Goal: Task Accomplishment & Management: Manage account settings

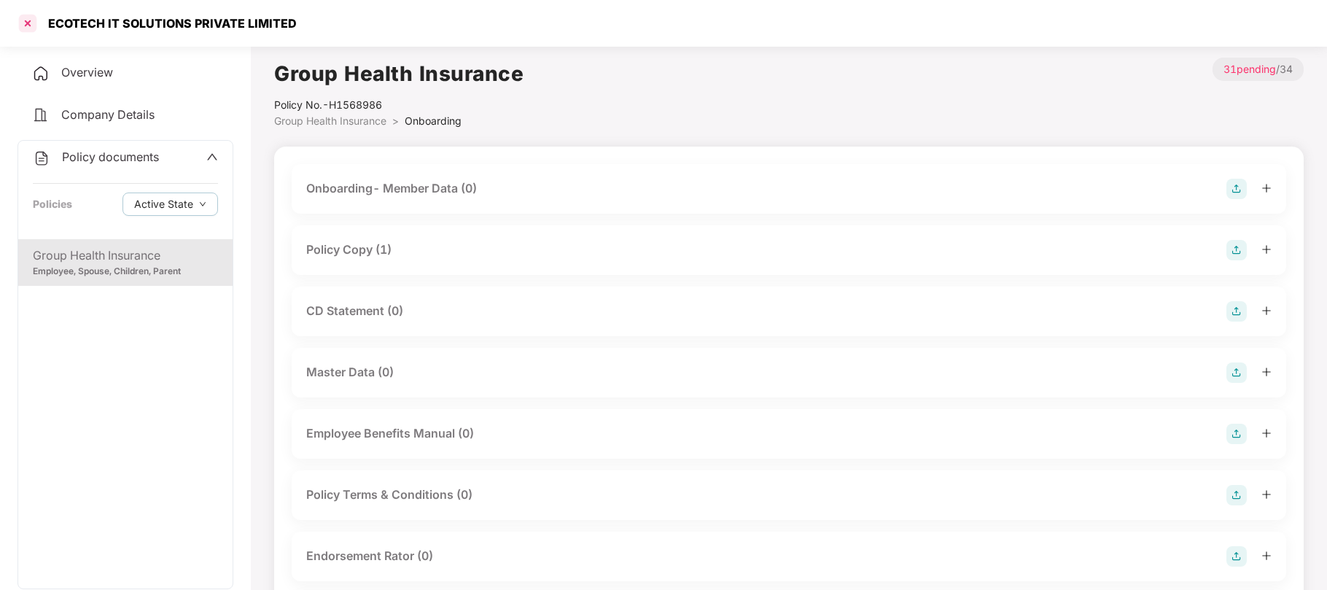
click at [30, 24] on div at bounding box center [27, 23] width 23 height 23
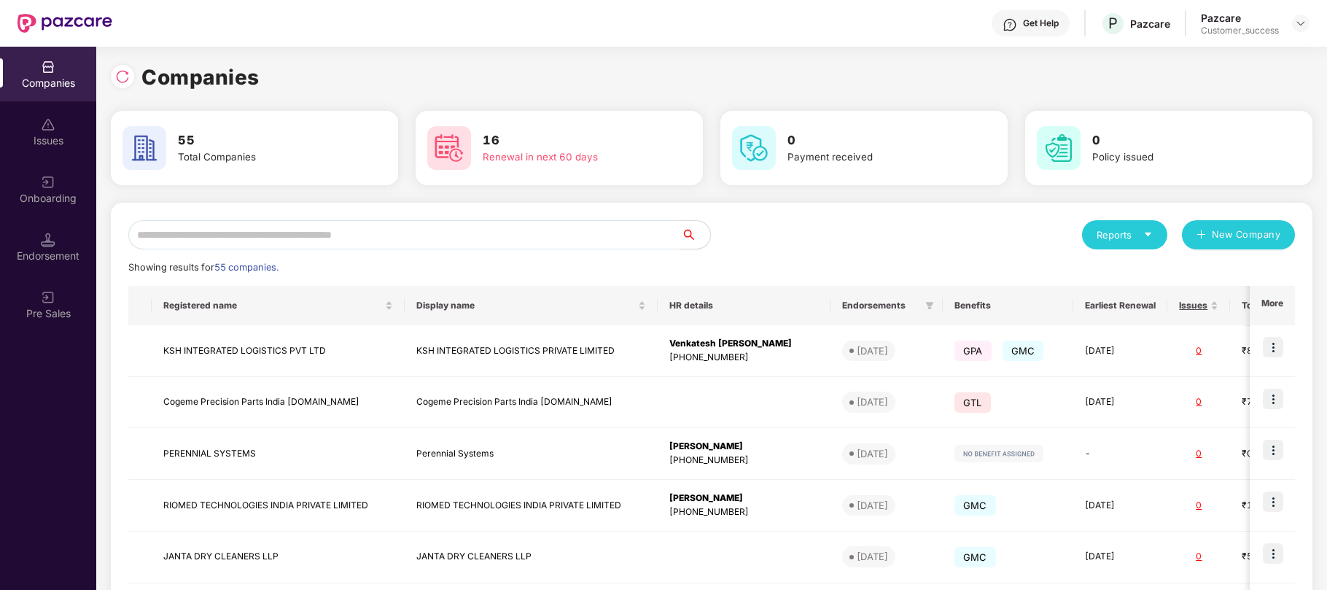
click at [297, 231] on input "text" at bounding box center [404, 234] width 552 height 29
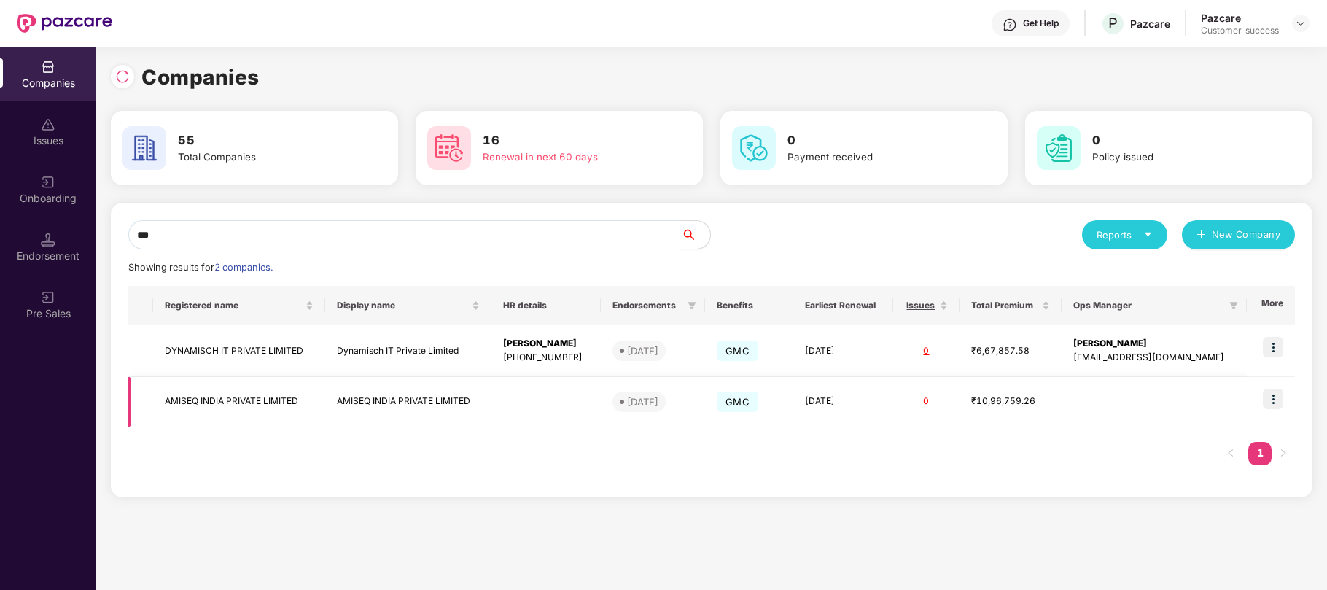
type input "***"
click at [1271, 398] on img at bounding box center [1272, 398] width 20 height 20
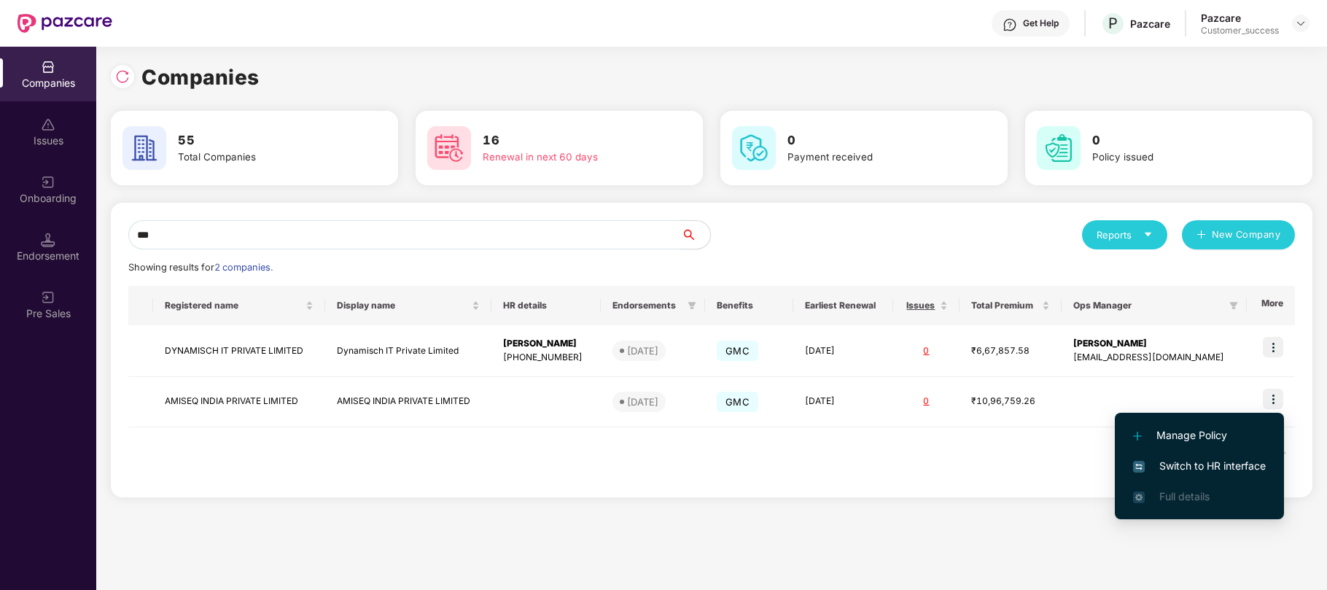
click at [1173, 474] on li "Switch to HR interface" at bounding box center [1198, 465] width 169 height 31
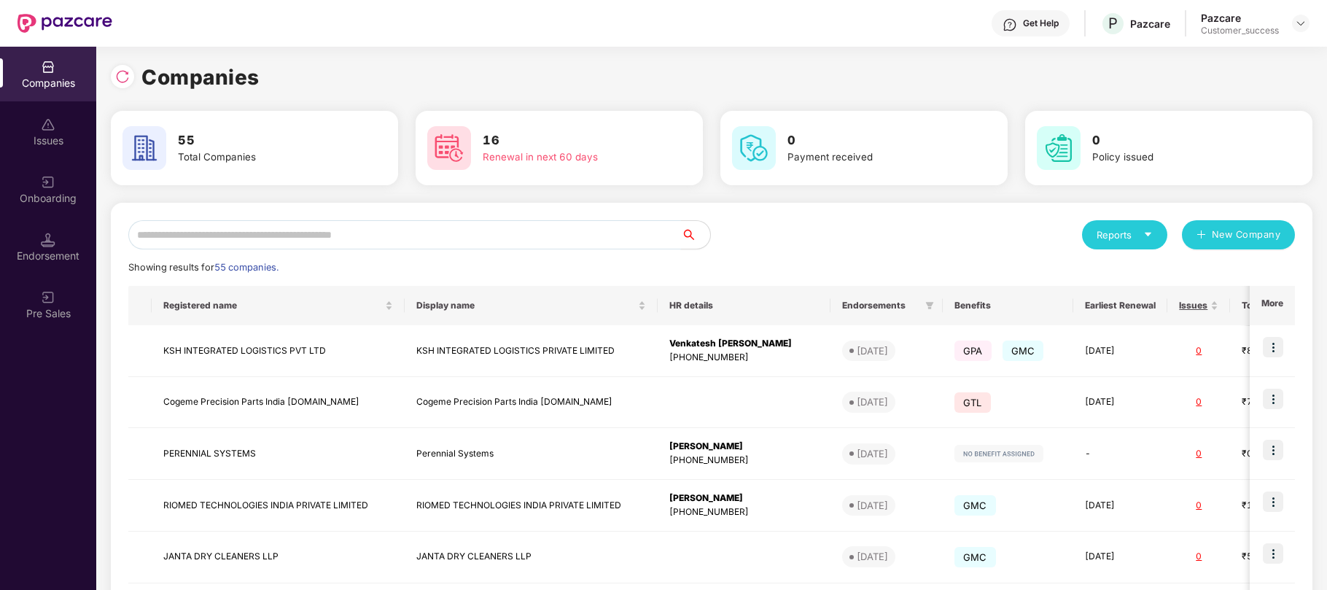
click at [348, 229] on input "text" at bounding box center [404, 234] width 552 height 29
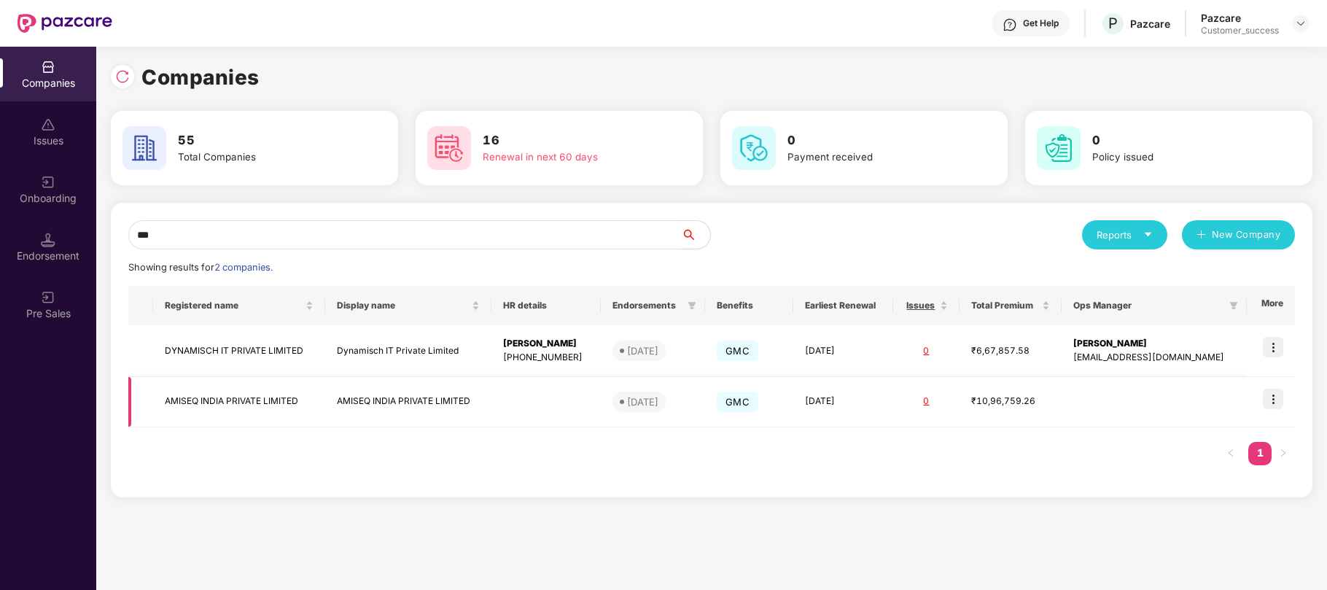
type input "***"
click at [862, 399] on td "[DATE]" at bounding box center [843, 402] width 100 height 50
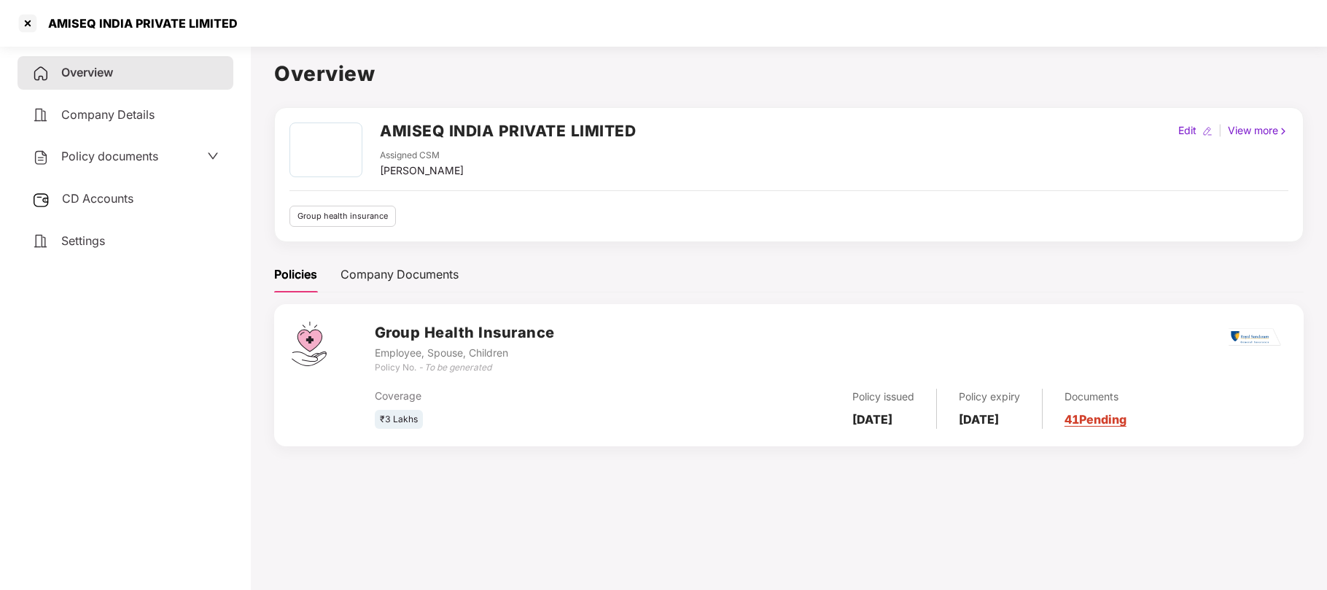
click at [141, 158] on span "Policy documents" at bounding box center [109, 156] width 97 height 15
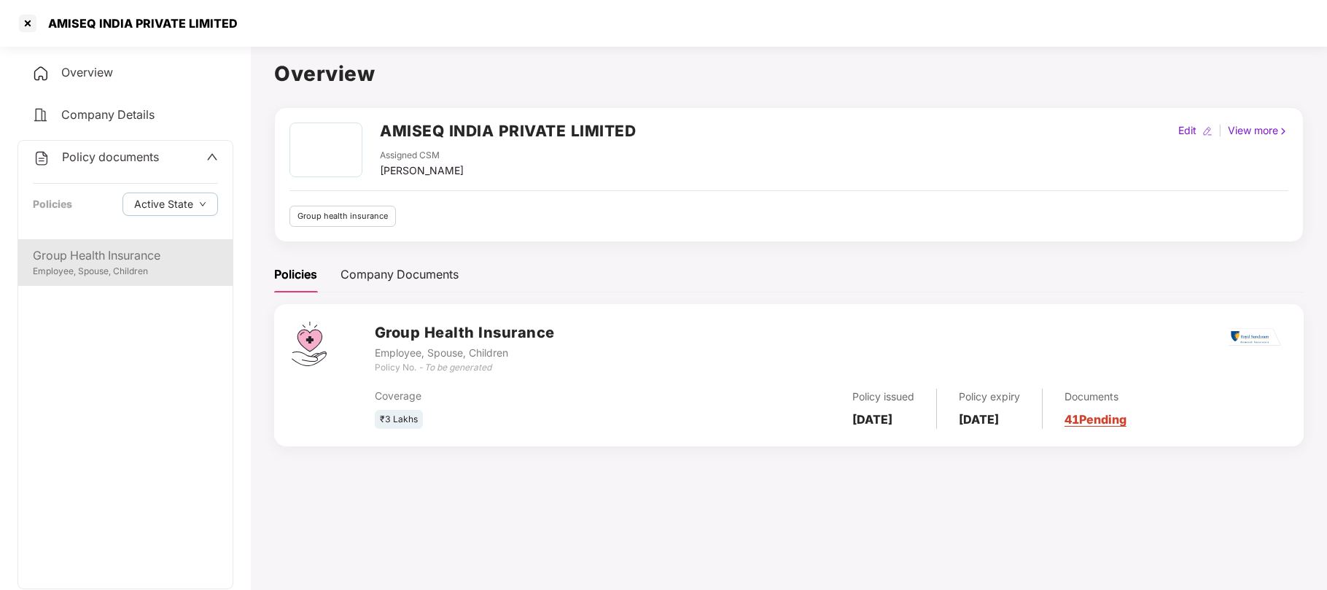
click at [86, 269] on div "Employee, Spouse, Children" at bounding box center [125, 272] width 185 height 14
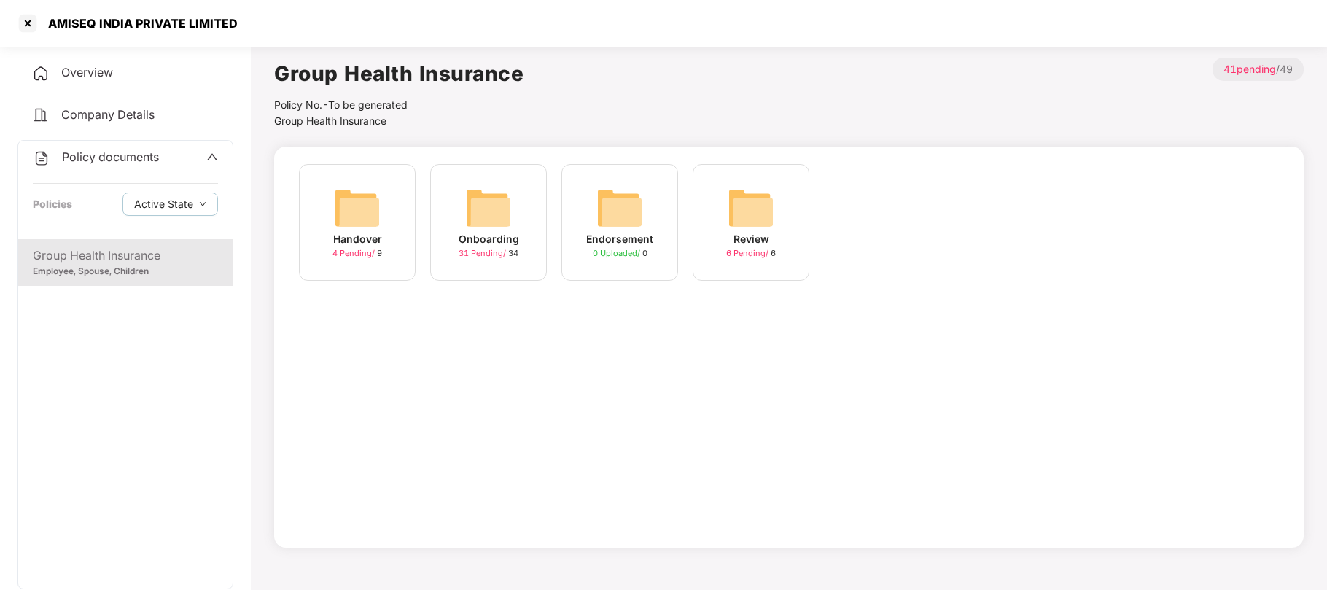
scroll to position [39, 0]
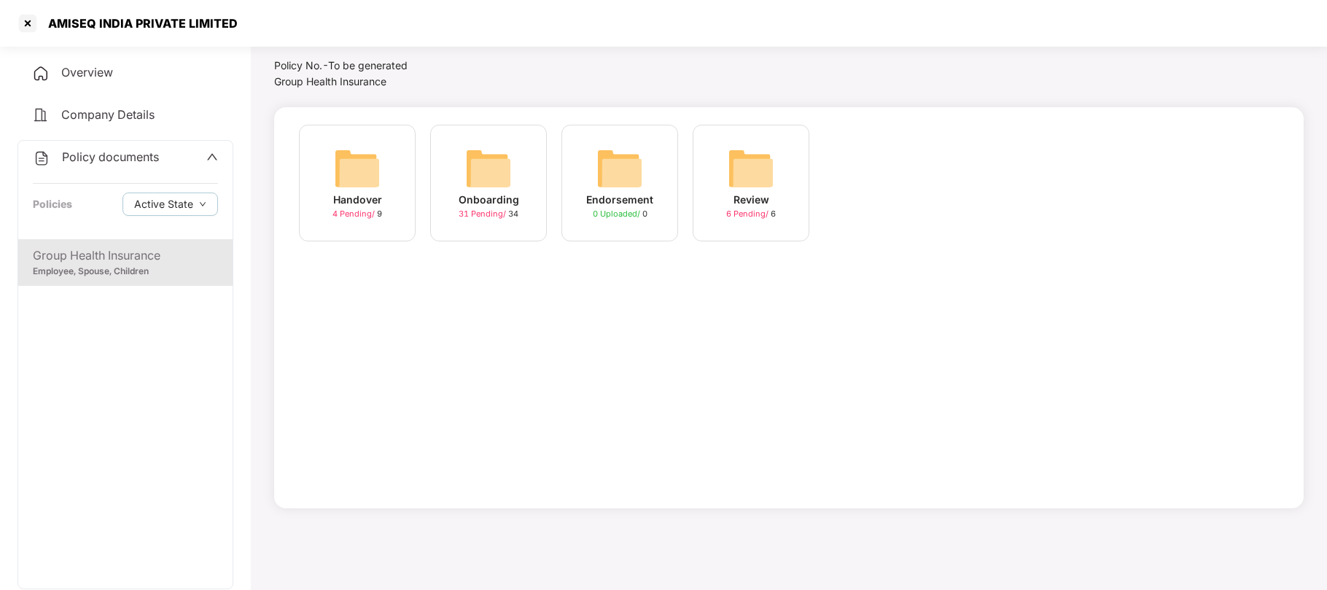
click at [493, 182] on img at bounding box center [488, 168] width 47 height 47
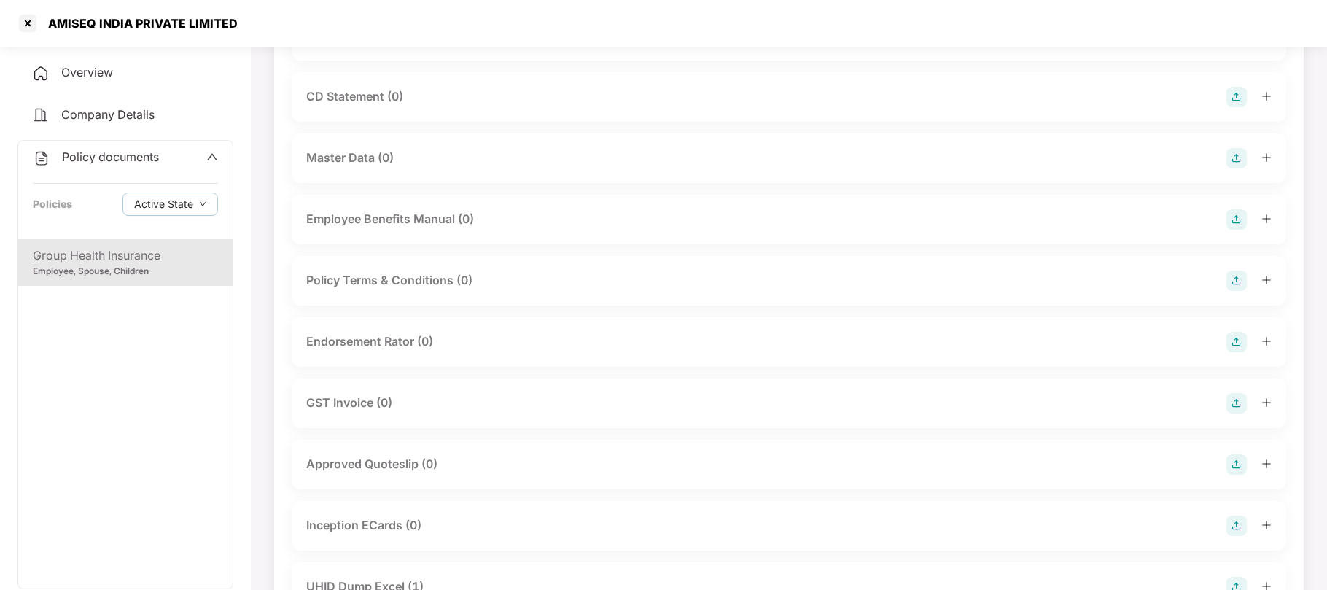
scroll to position [214, 0]
click at [1235, 343] on img at bounding box center [1236, 342] width 20 height 20
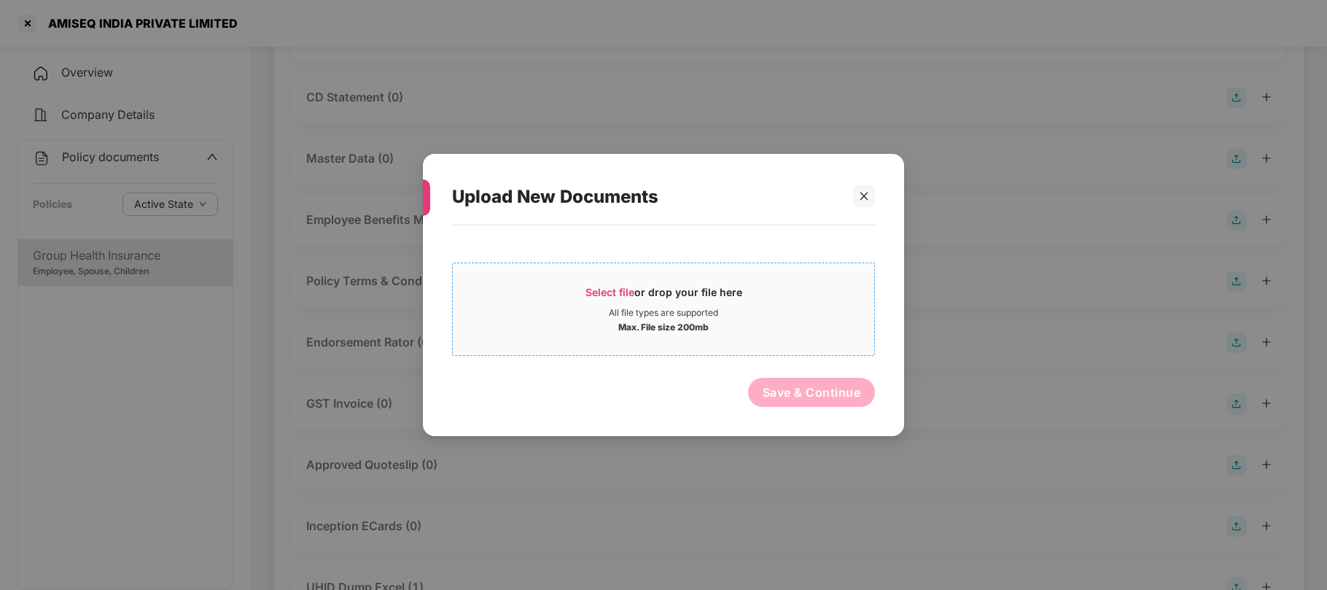
click at [630, 295] on span "Select file" at bounding box center [609, 292] width 49 height 12
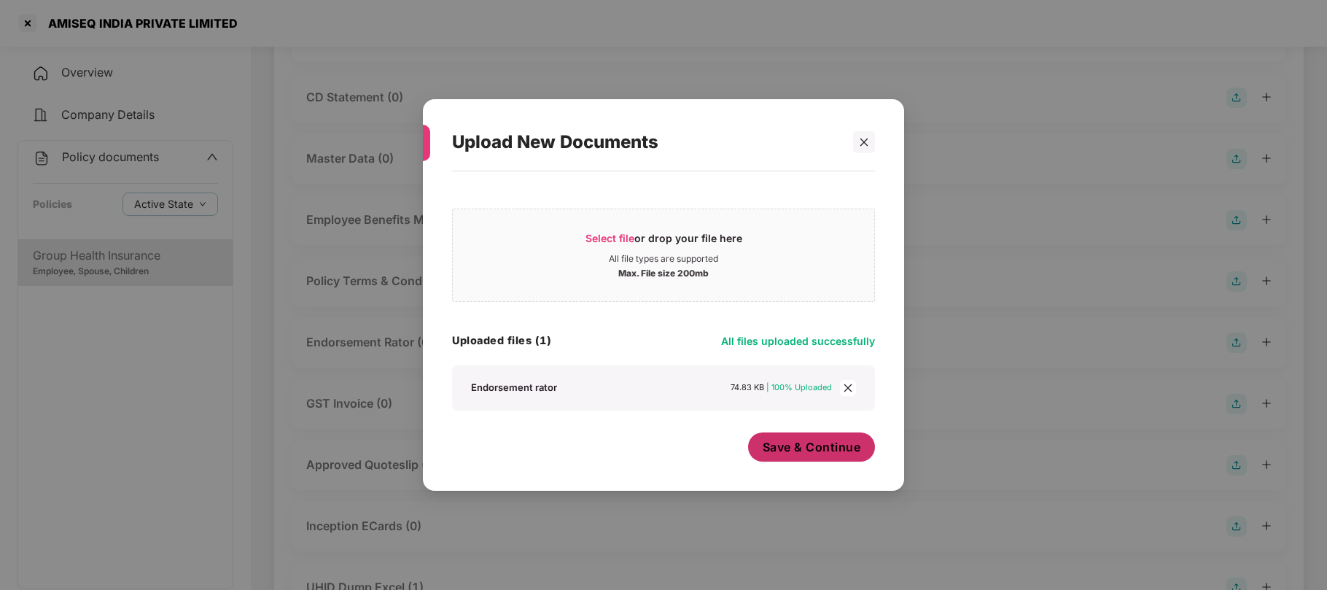
click at [805, 444] on span "Save & Continue" at bounding box center [811, 447] width 98 height 16
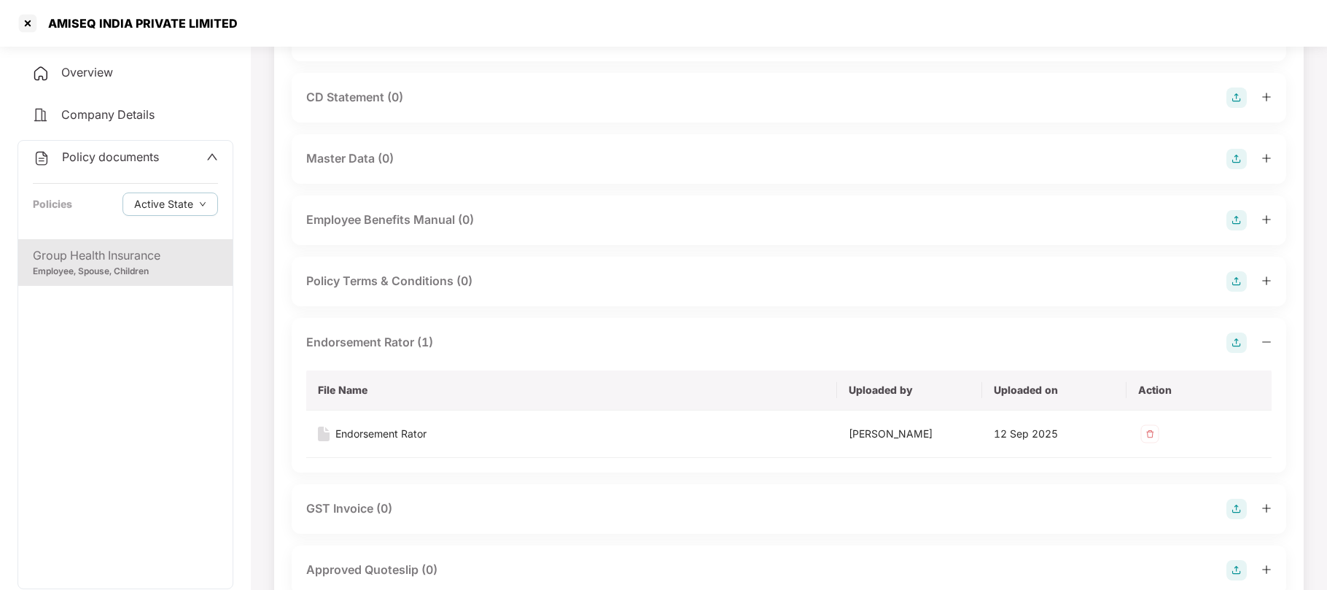
scroll to position [0, 0]
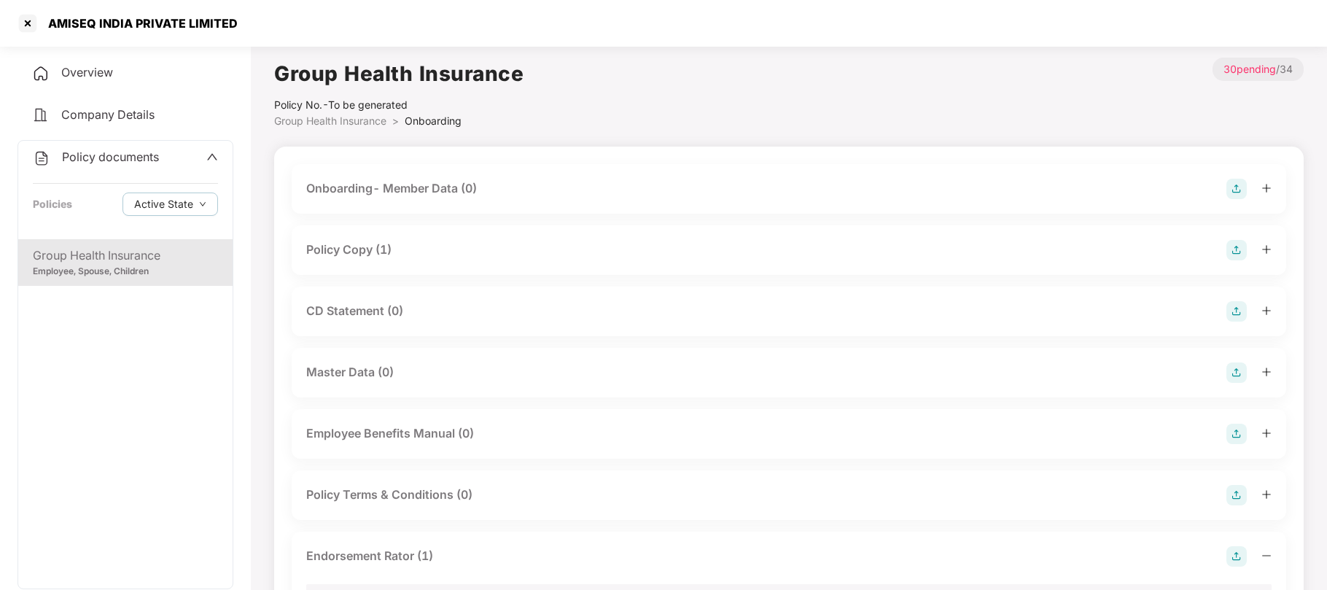
click at [1233, 246] on img at bounding box center [1236, 250] width 20 height 20
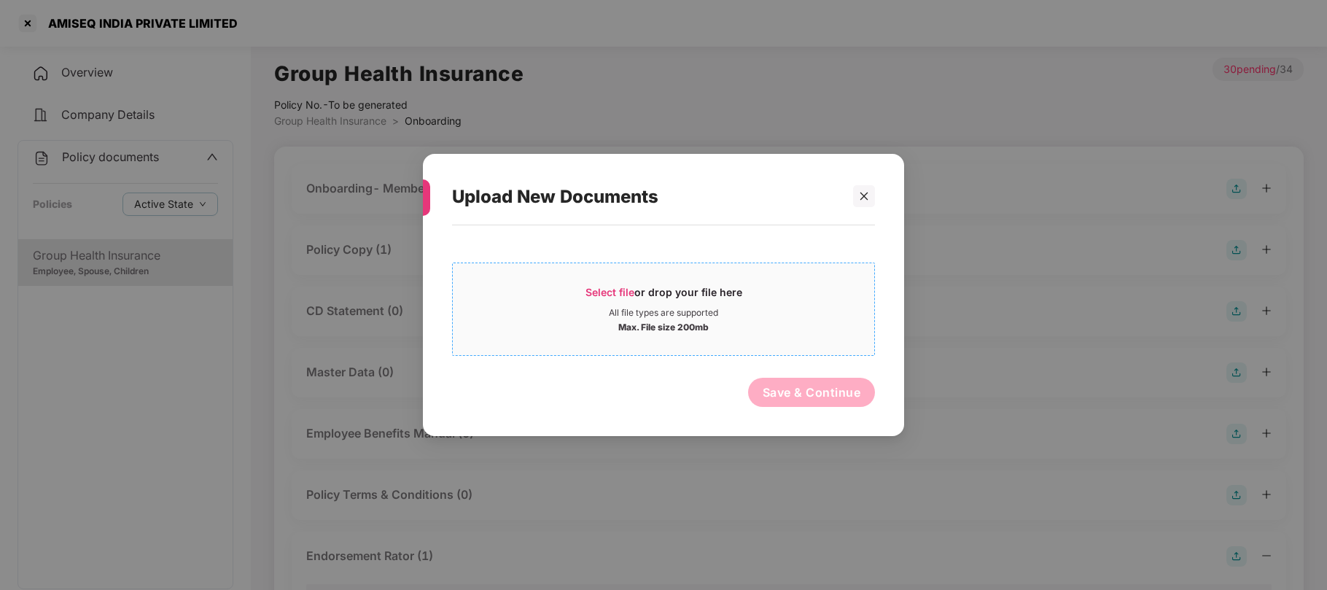
click at [622, 292] on span "Select file" at bounding box center [609, 292] width 49 height 12
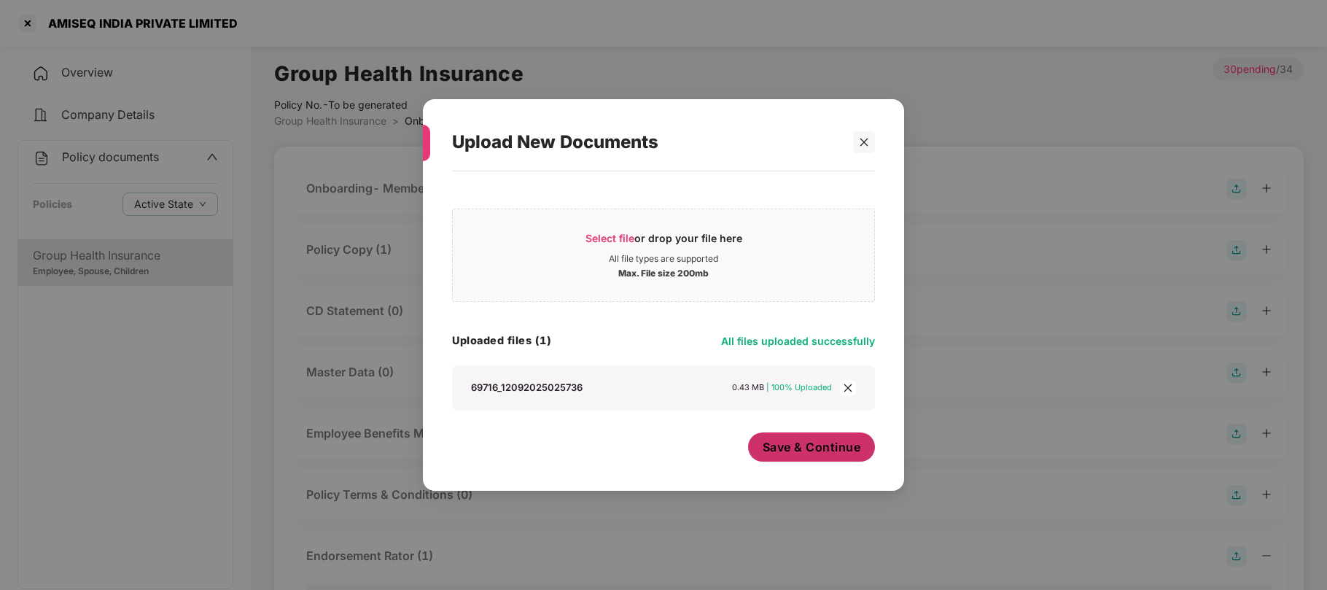
click at [794, 450] on span "Save & Continue" at bounding box center [811, 447] width 98 height 16
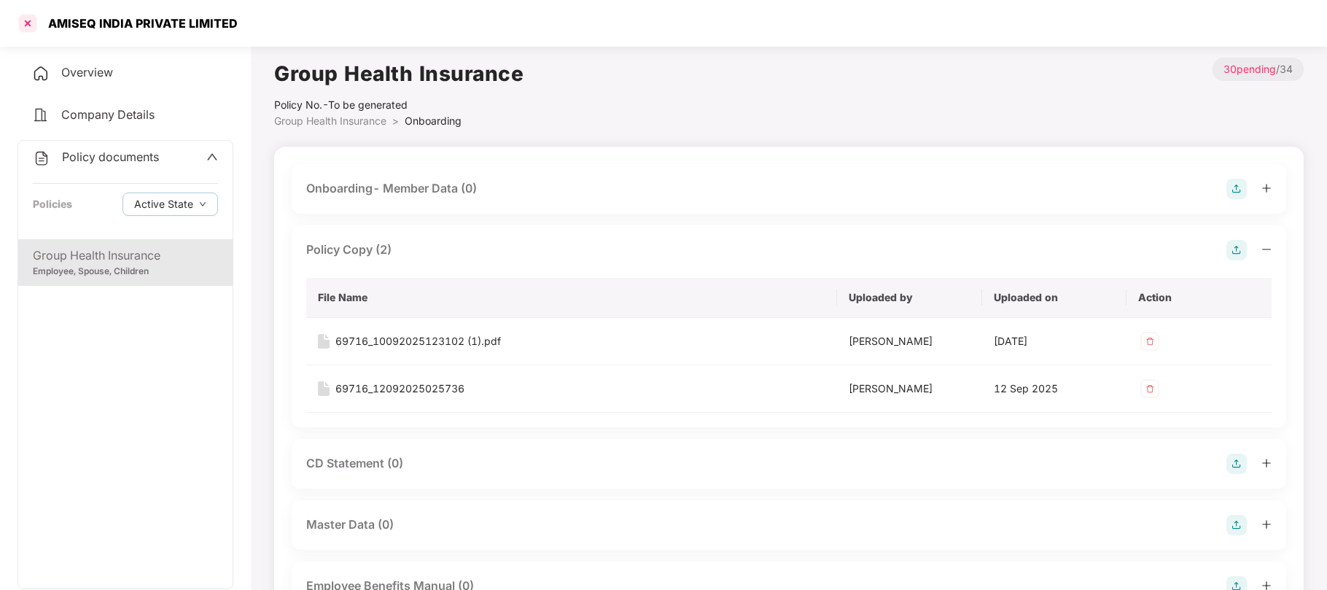
click at [33, 22] on div at bounding box center [27, 23] width 23 height 23
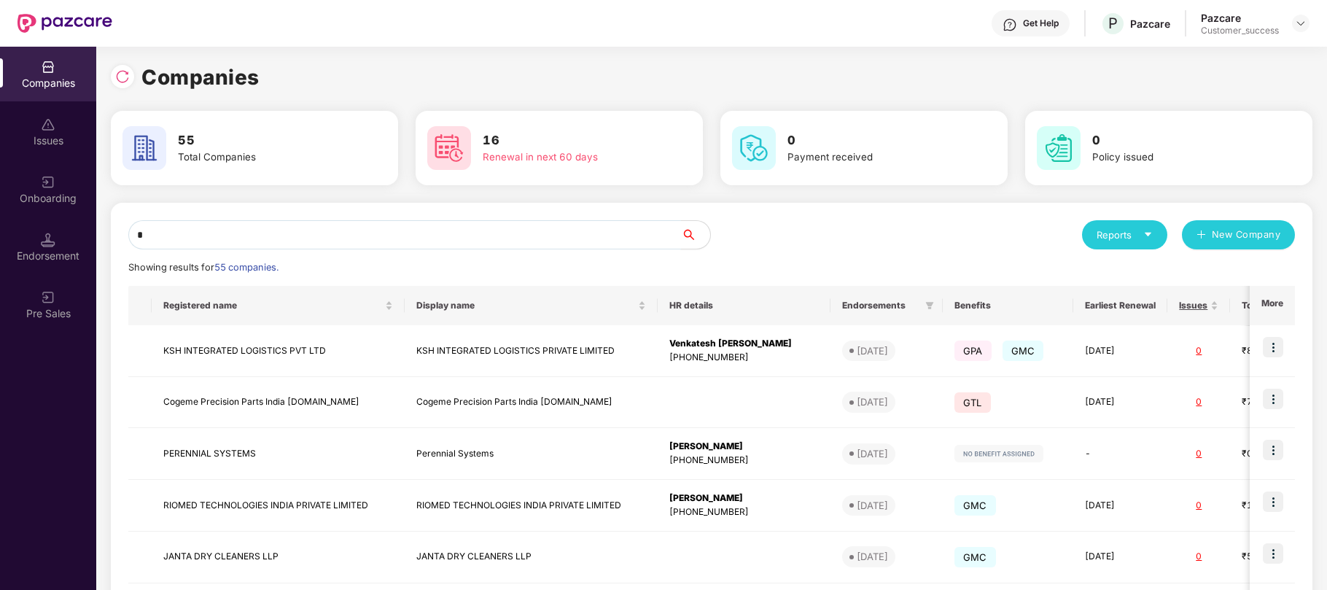
click at [266, 229] on input "*" at bounding box center [404, 234] width 552 height 29
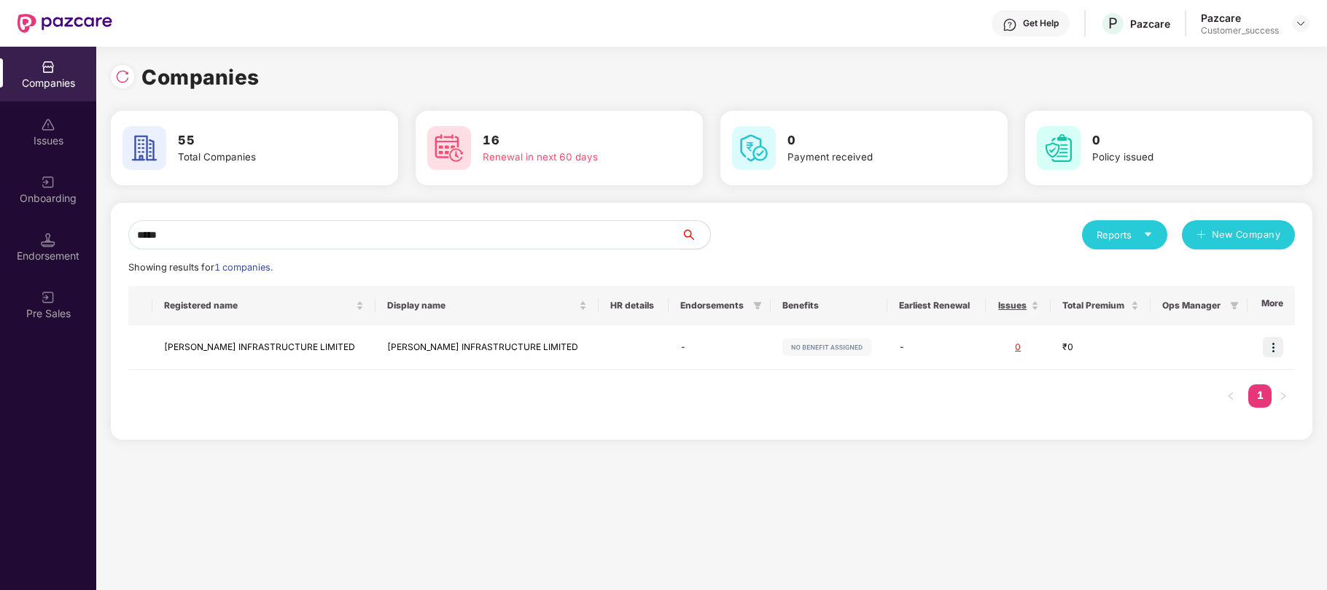
type input "*****"
click at [62, 188] on div "Onboarding" at bounding box center [48, 189] width 96 height 55
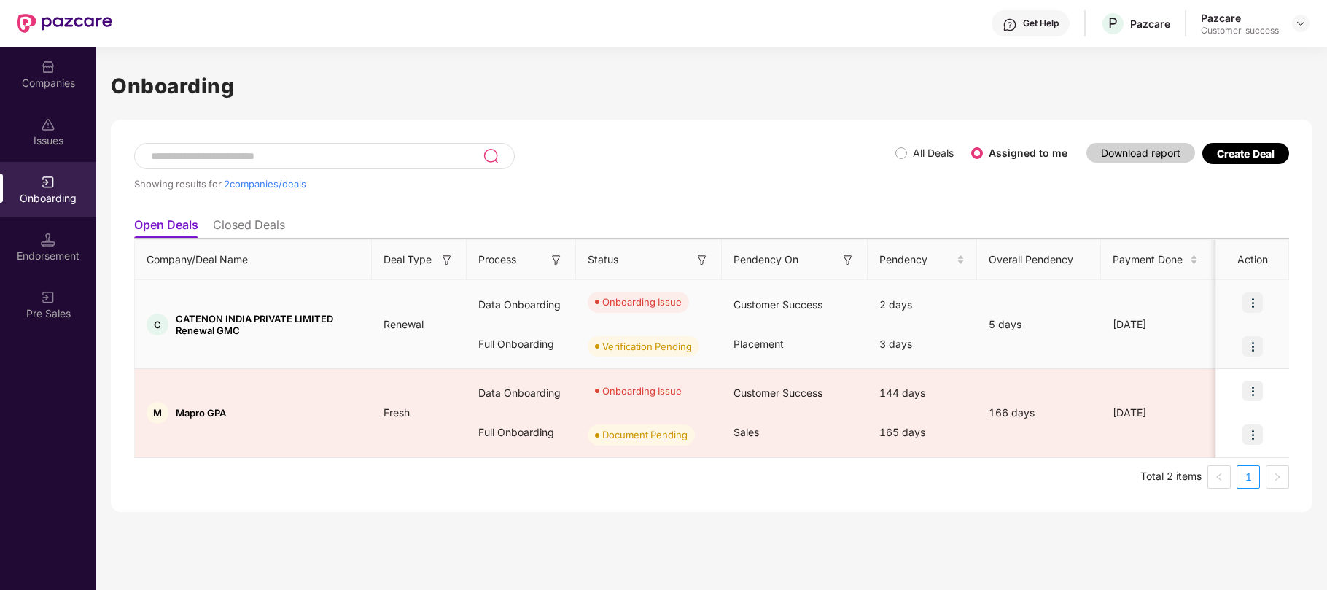
click at [1259, 308] on img at bounding box center [1252, 302] width 20 height 20
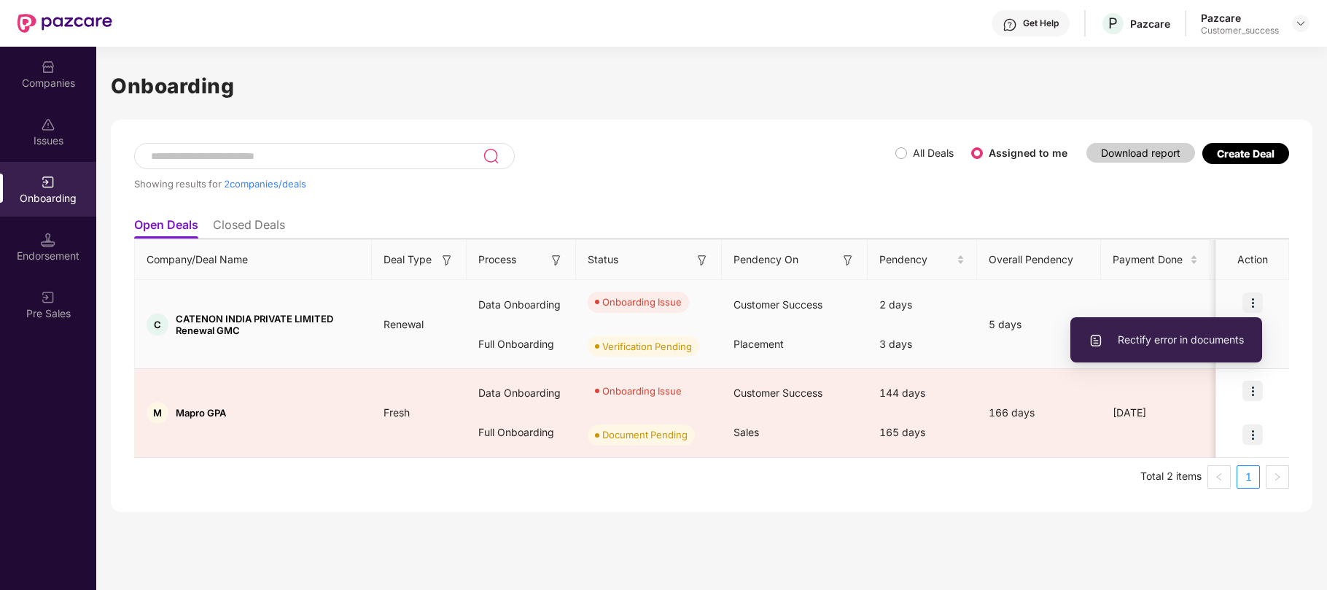
click at [1222, 337] on span "Rectify error in documents" at bounding box center [1165, 340] width 155 height 16
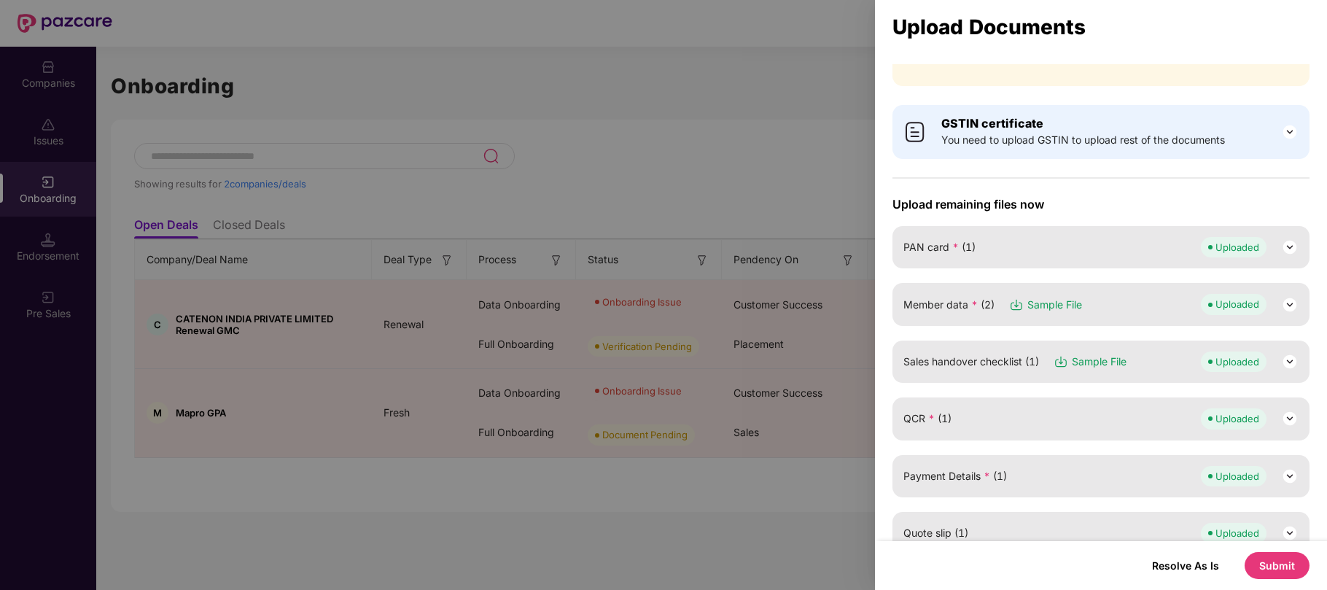
scroll to position [44, 0]
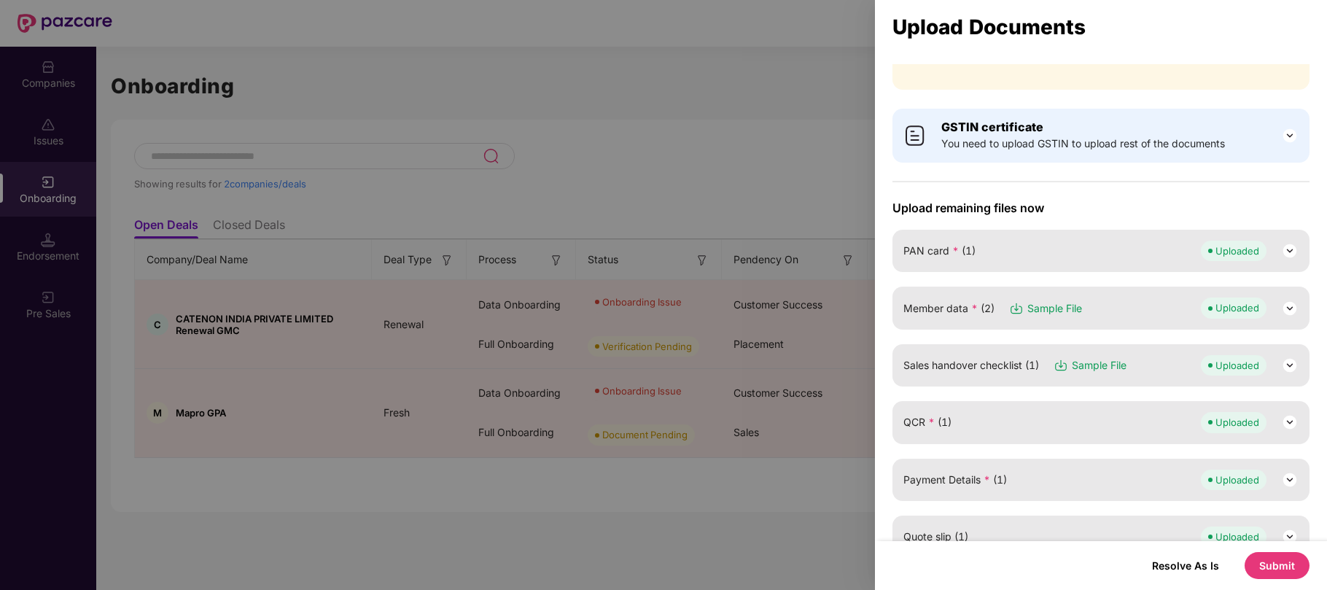
click at [1260, 560] on button "Submit" at bounding box center [1276, 565] width 65 height 27
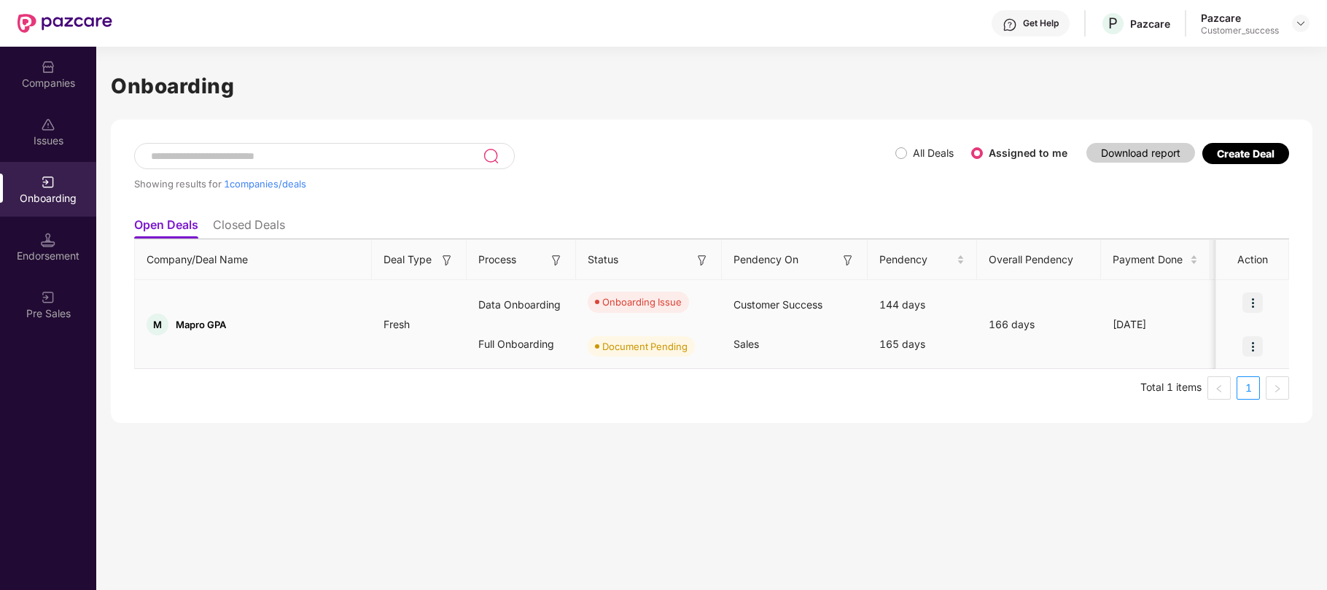
click at [1254, 300] on img at bounding box center [1252, 302] width 20 height 20
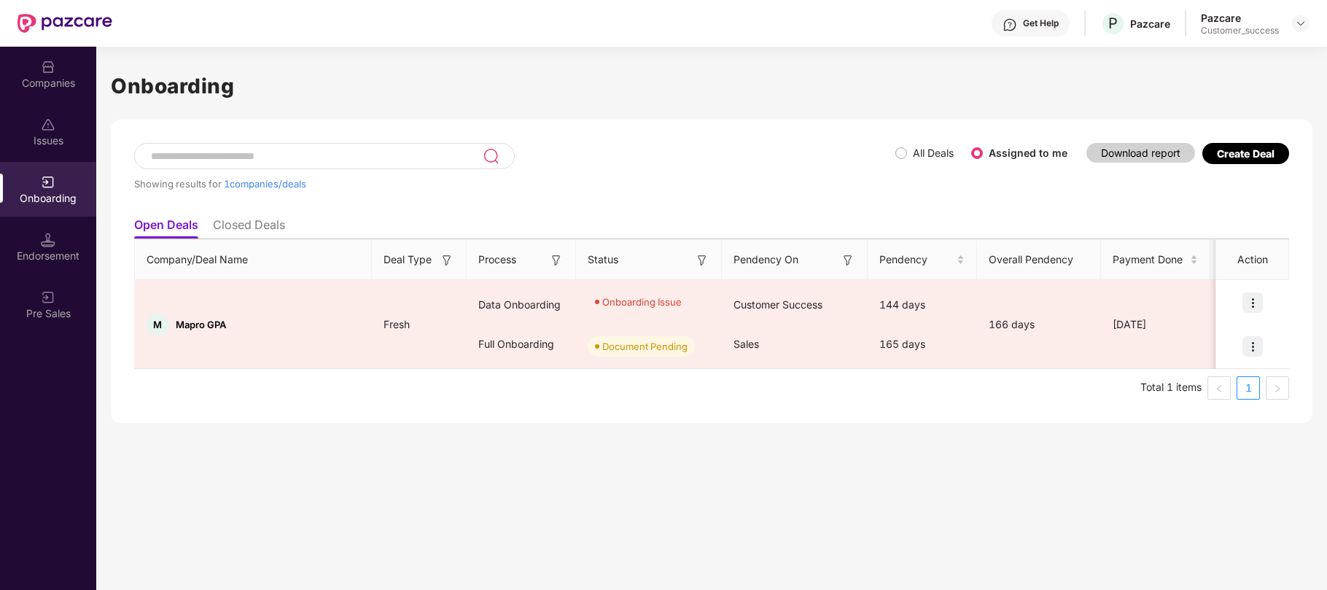
click at [1022, 408] on div "Showing results for 1 companies/deals All Deals Assigned to me Download report …" at bounding box center [711, 271] width 1201 height 303
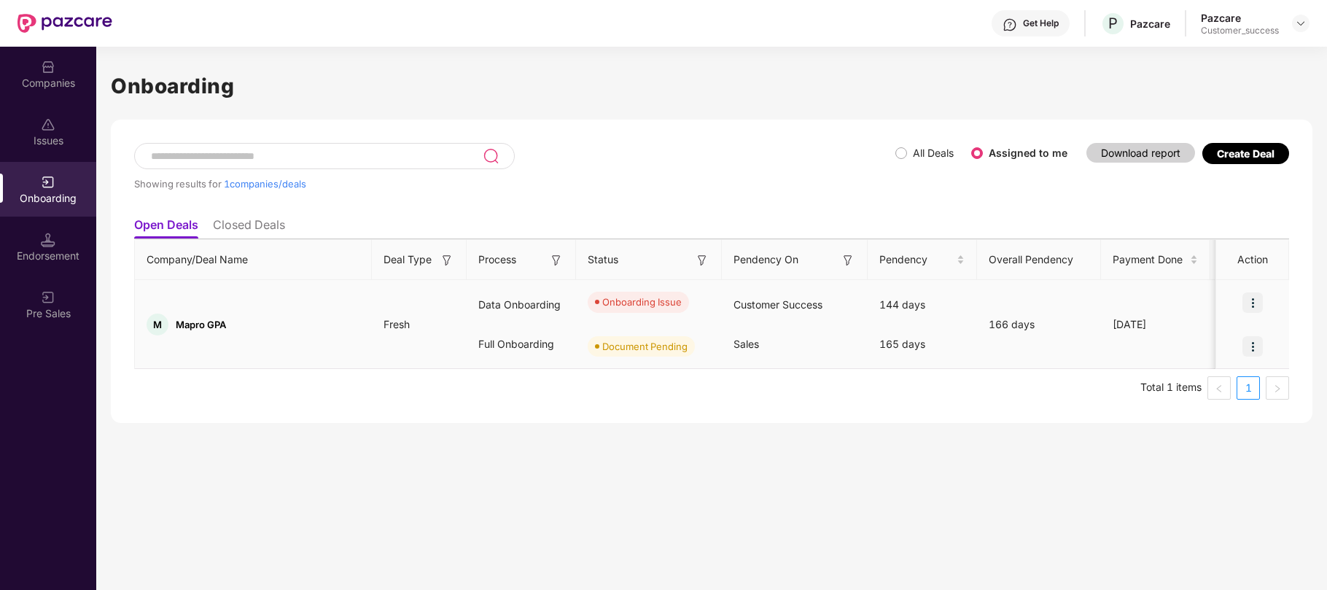
click at [1246, 345] on img at bounding box center [1252, 346] width 20 height 20
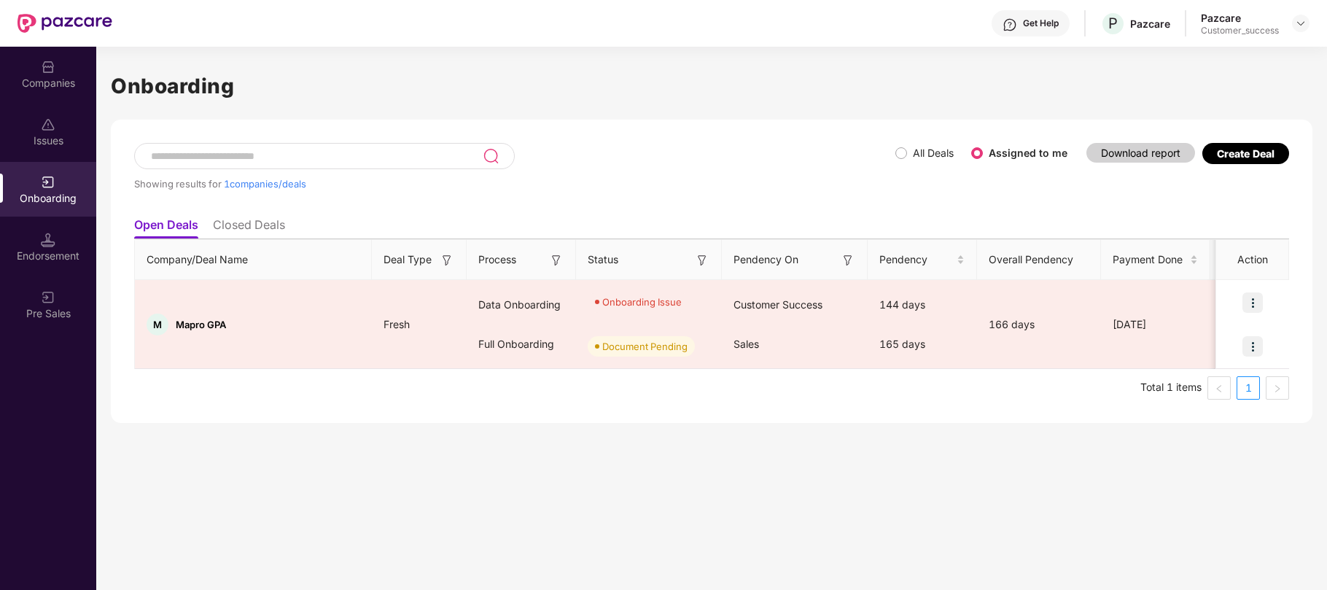
click at [988, 426] on div "Onboarding Showing results for 1 companies/deals All Deals Assigned to me Downl…" at bounding box center [711, 318] width 1230 height 543
click at [1308, 29] on div at bounding box center [1300, 23] width 17 height 17
click at [1303, 21] on img at bounding box center [1300, 23] width 12 height 12
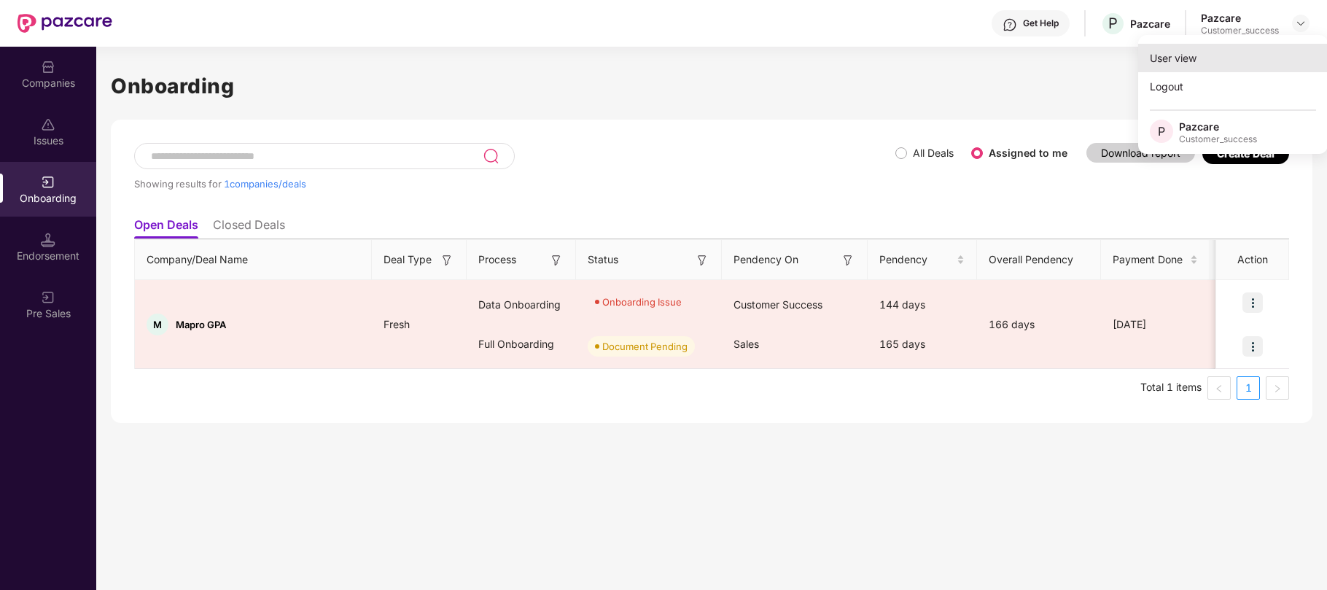
click at [1206, 65] on div "User view" at bounding box center [1233, 58] width 190 height 28
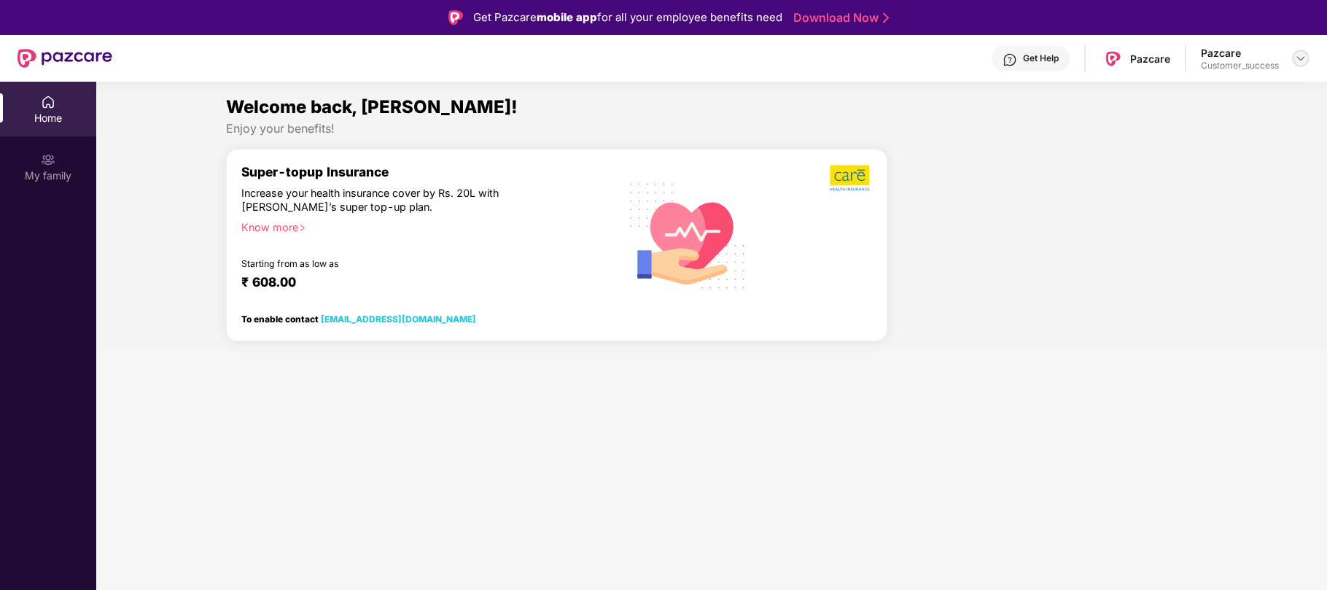
click at [1299, 59] on img at bounding box center [1300, 58] width 12 height 12
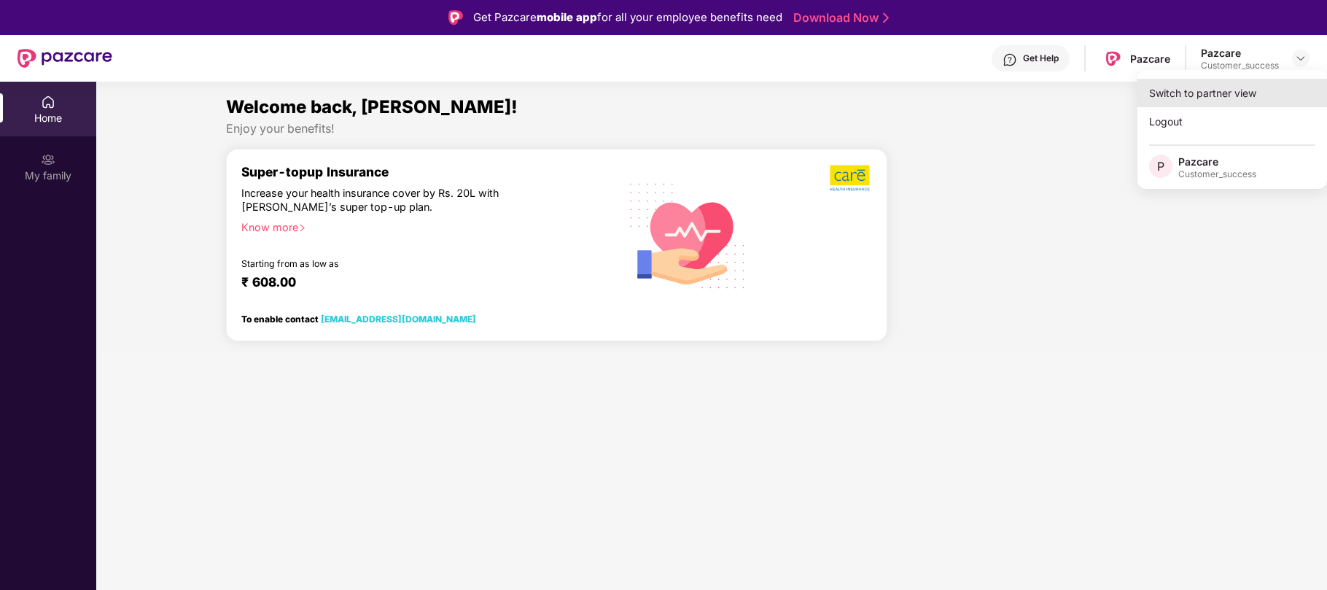
click at [1228, 102] on div "Switch to partner view" at bounding box center [1232, 93] width 190 height 28
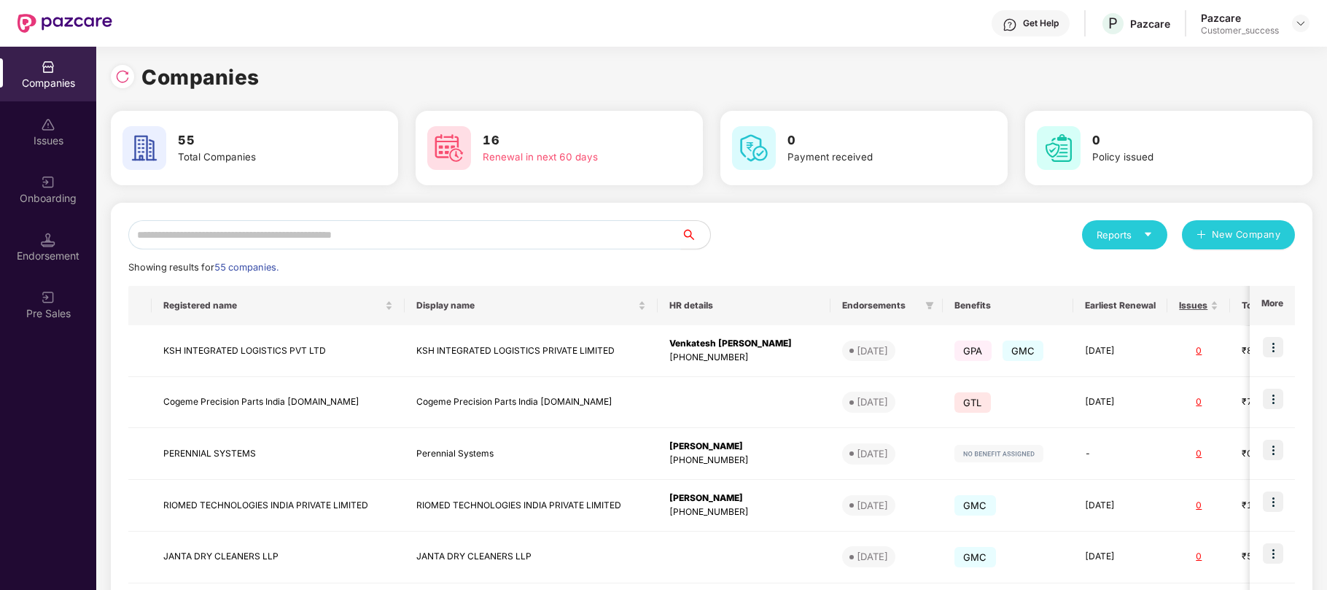
click at [207, 231] on input "text" at bounding box center [404, 234] width 552 height 29
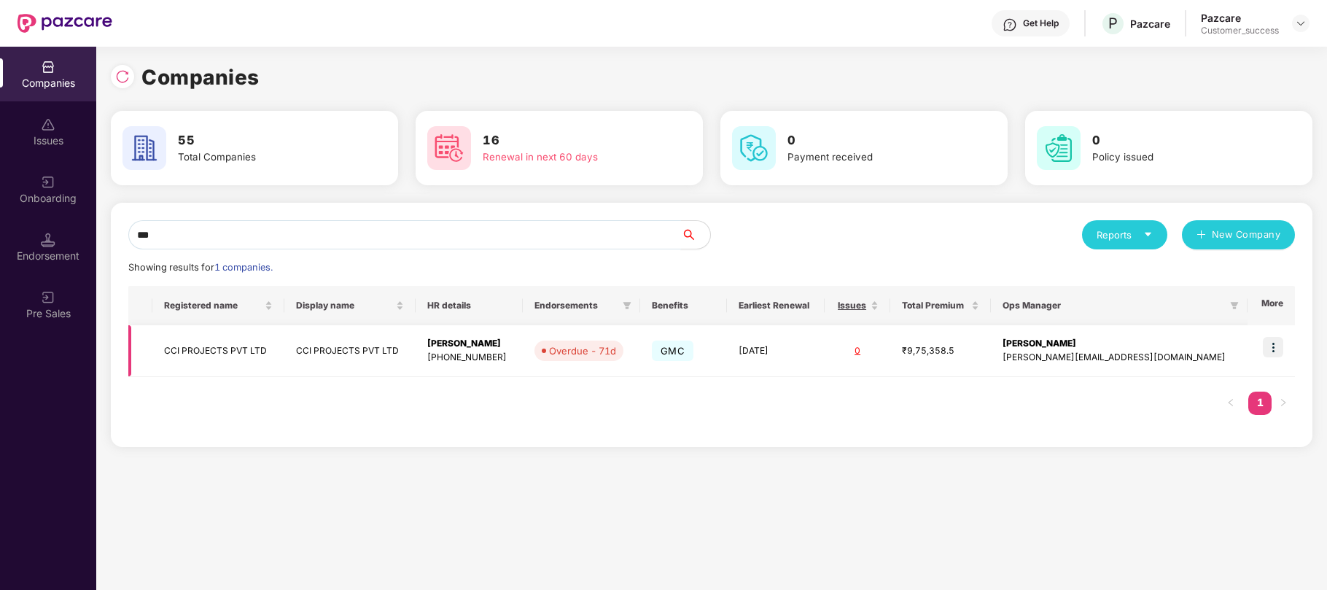
type input "***"
click at [507, 359] on div "[PHONE_NUMBER]" at bounding box center [469, 358] width 84 height 14
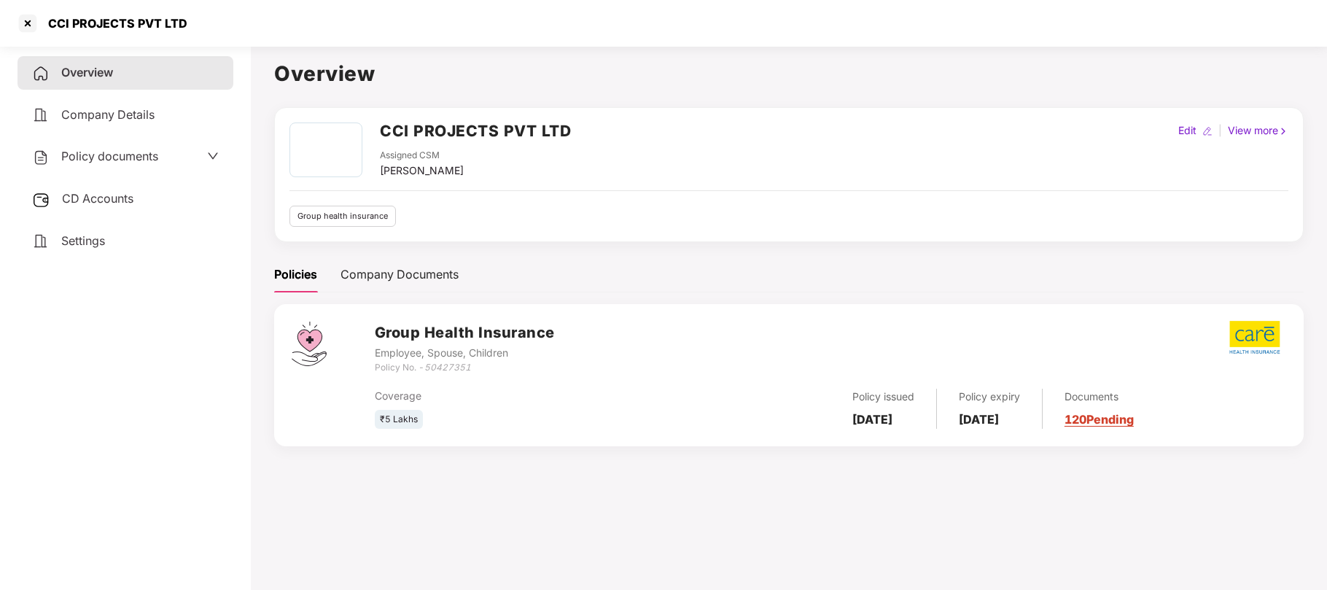
click at [111, 121] on div "Company Details" at bounding box center [125, 115] width 216 height 34
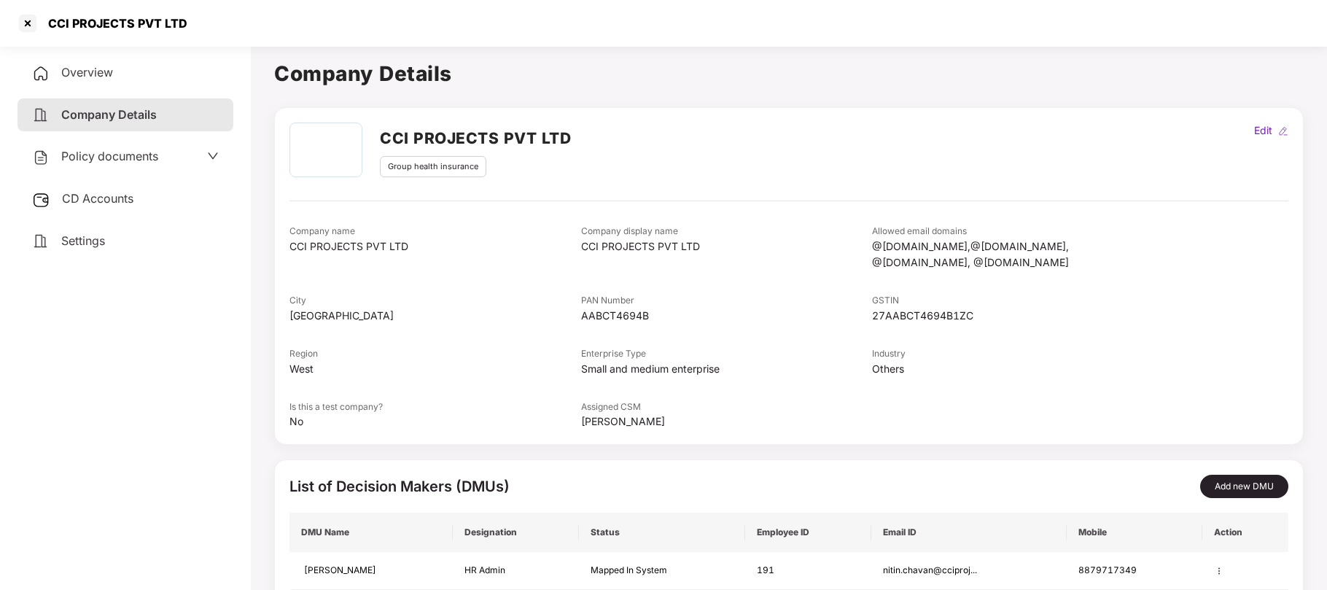
click at [120, 191] on span "CD Accounts" at bounding box center [97, 198] width 71 height 15
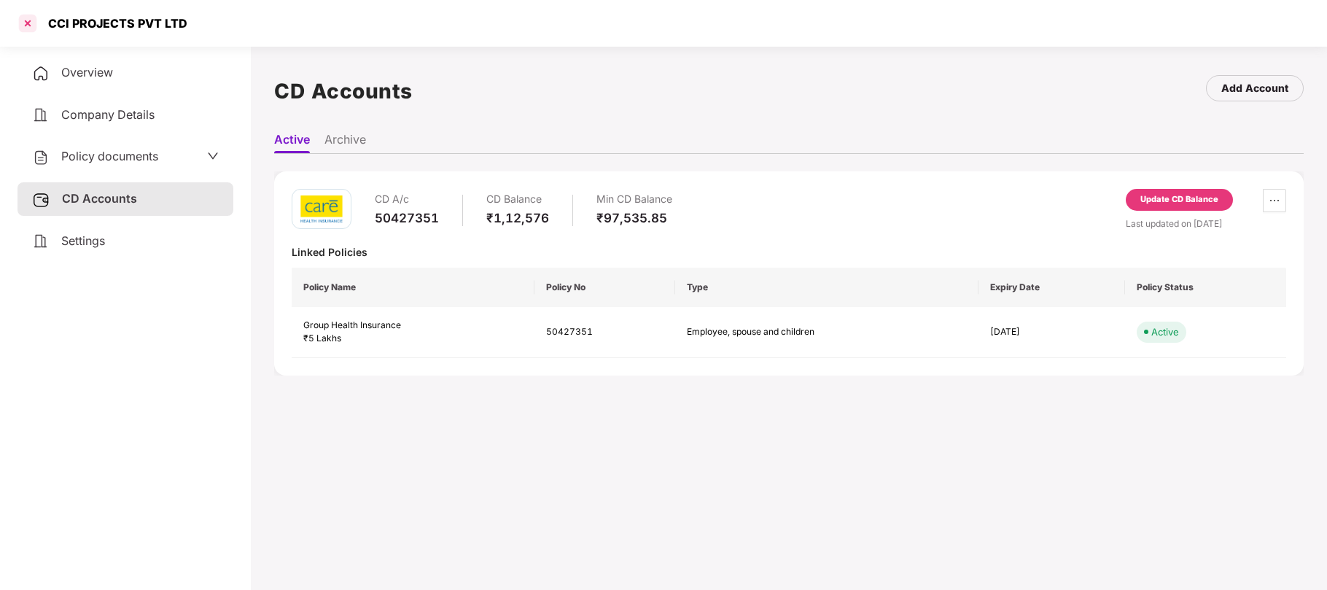
click at [29, 23] on div at bounding box center [27, 23] width 23 height 23
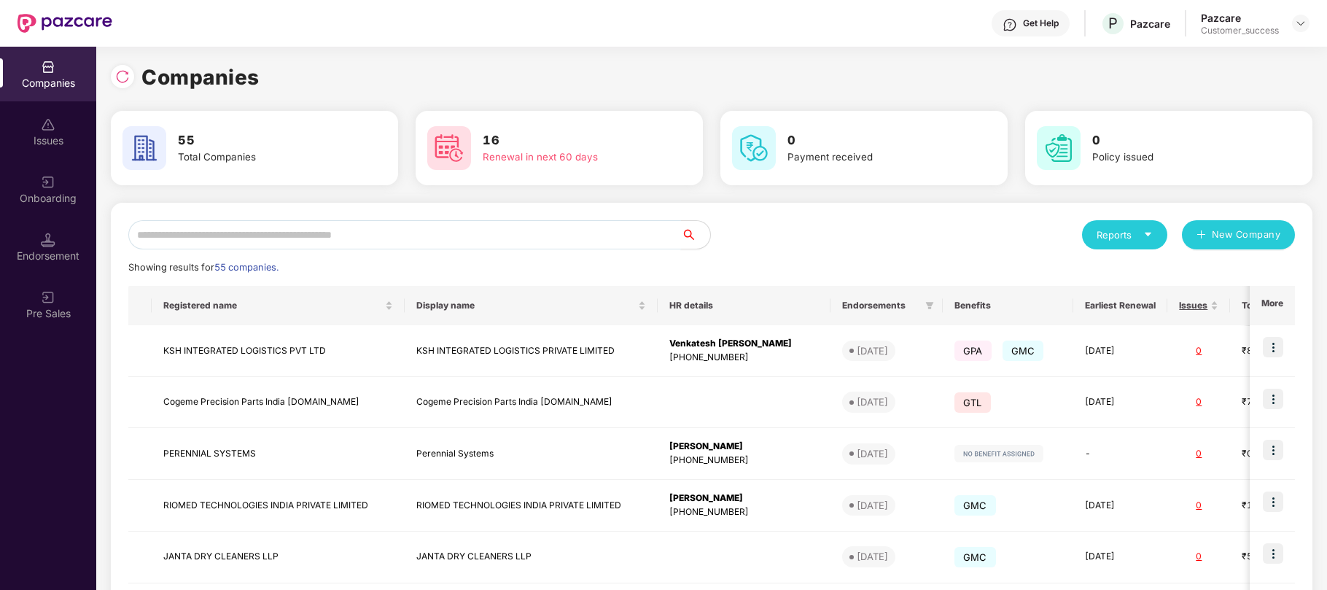
click at [321, 243] on input "text" at bounding box center [404, 234] width 552 height 29
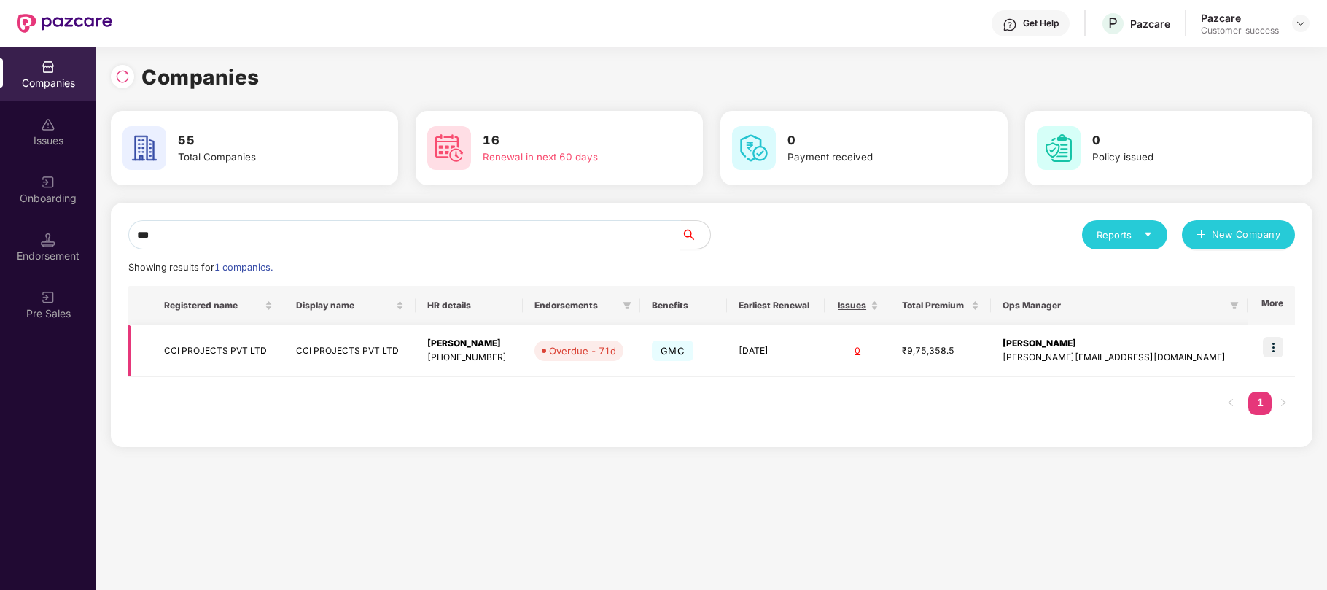
type input "***"
click at [1275, 353] on img at bounding box center [1272, 347] width 20 height 20
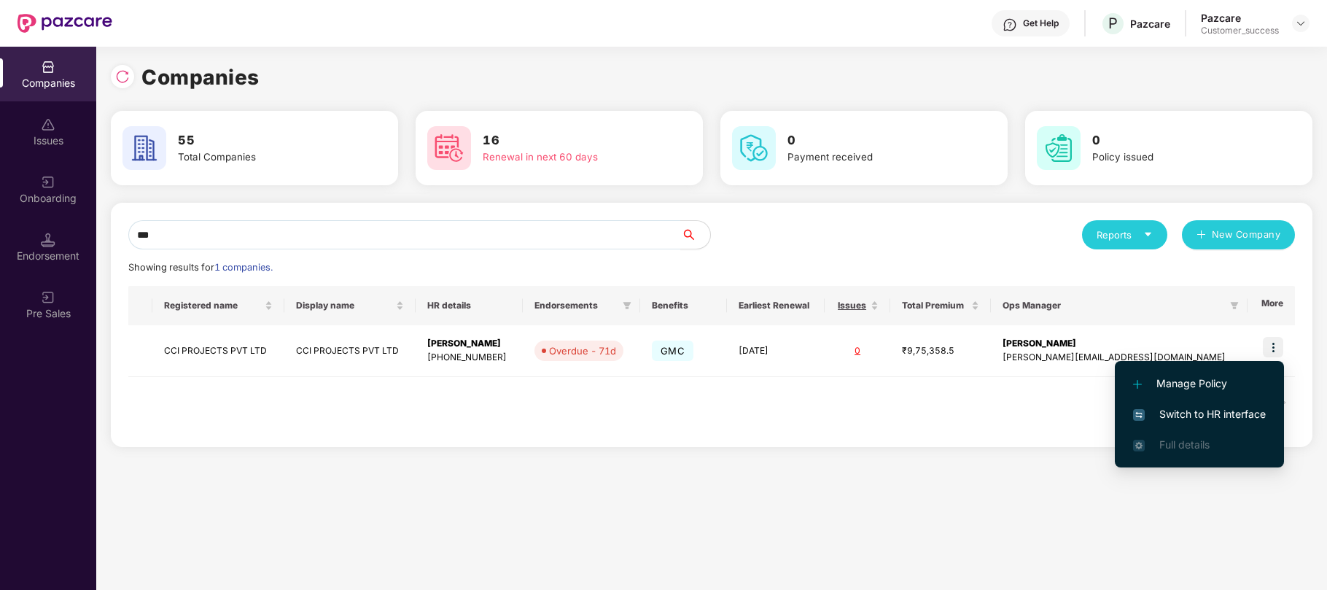
click at [1167, 408] on span "Switch to HR interface" at bounding box center [1199, 414] width 133 height 16
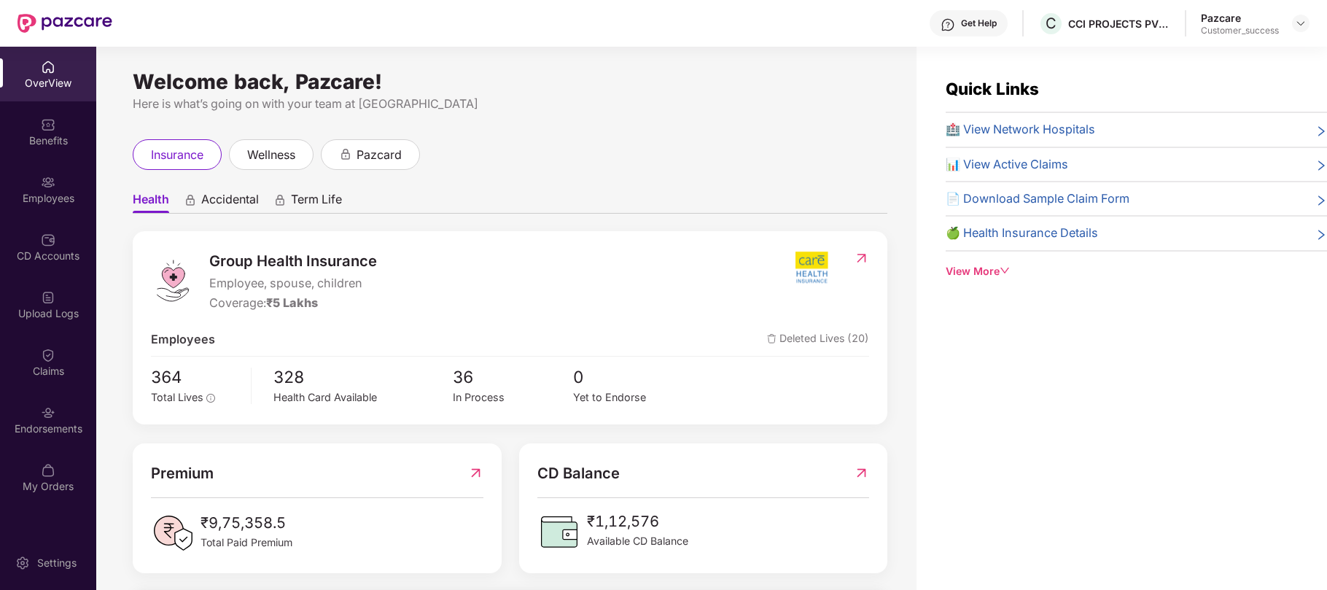
click at [47, 417] on img at bounding box center [48, 412] width 15 height 15
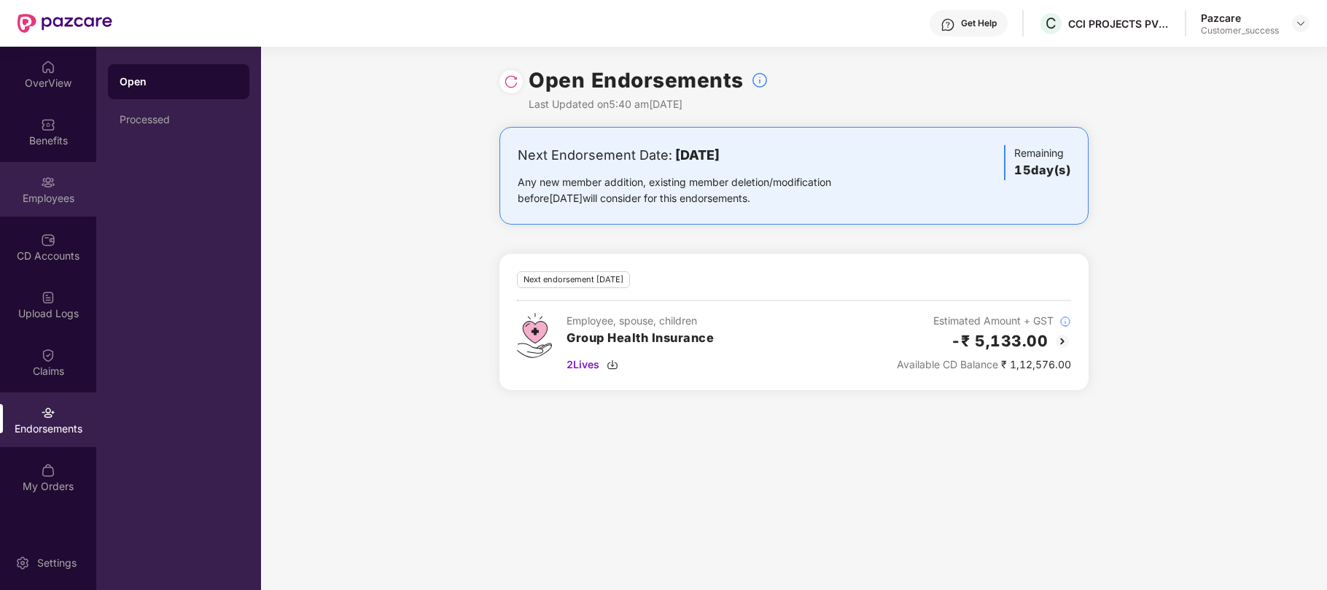
click at [53, 199] on div "Employees" at bounding box center [48, 198] width 96 height 15
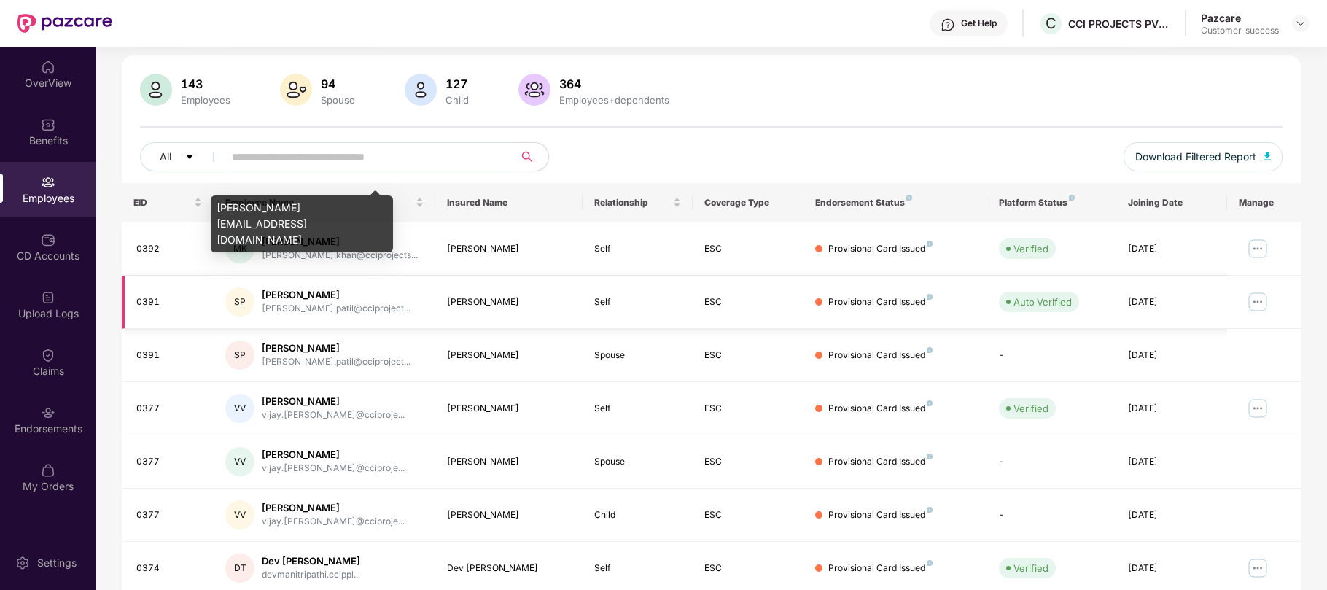
scroll to position [88, 0]
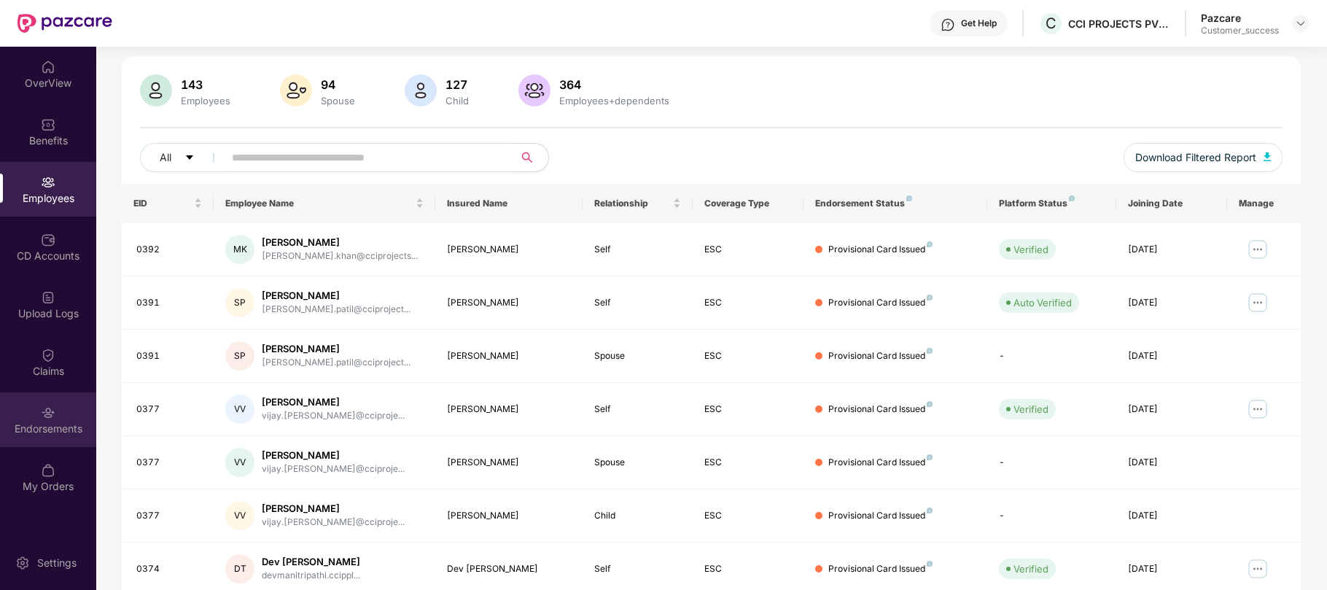
click at [39, 403] on div "Endorsements" at bounding box center [48, 419] width 96 height 55
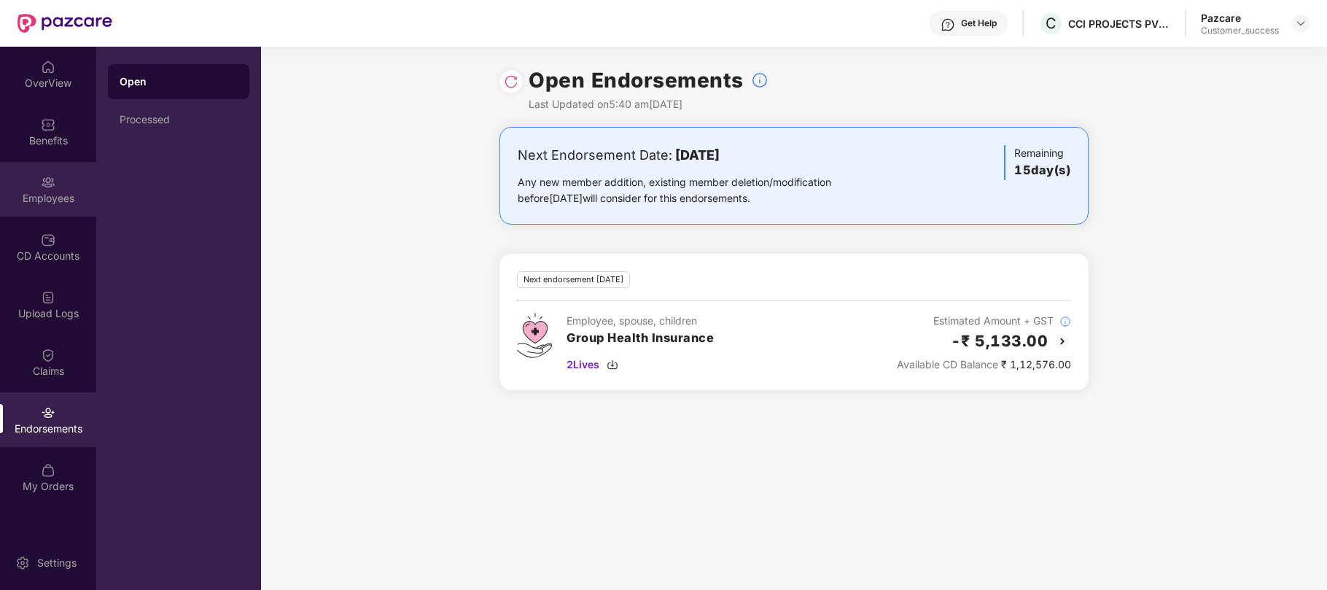
click at [16, 191] on div "Employees" at bounding box center [48, 198] width 96 height 15
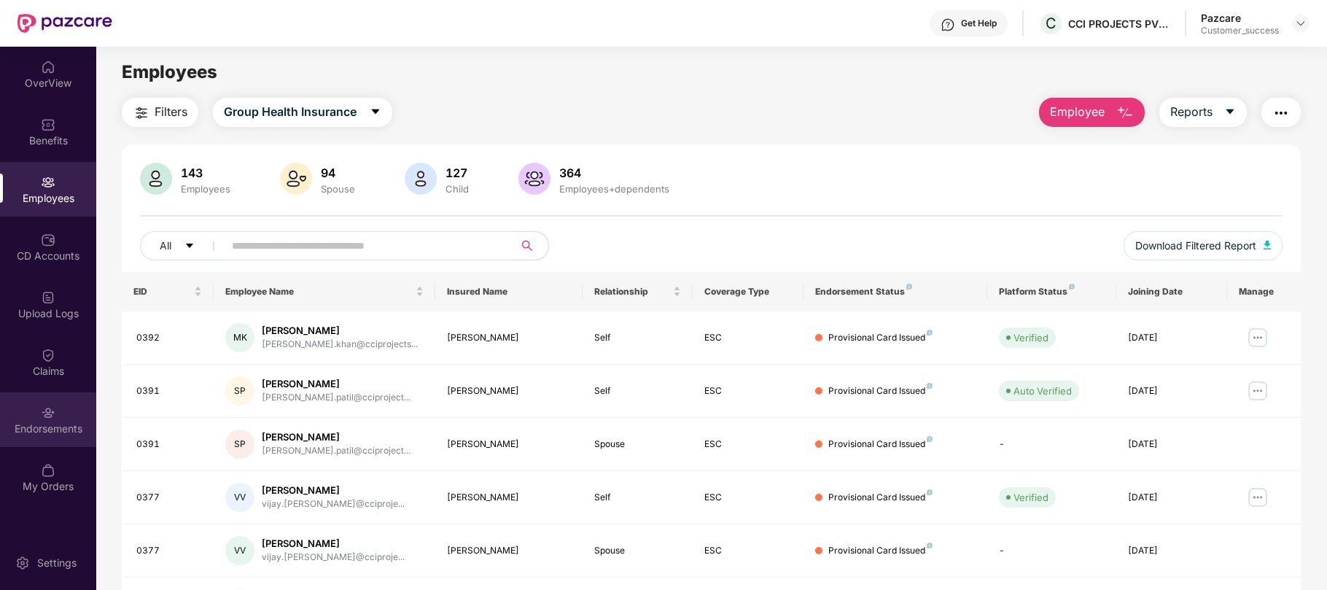
click at [53, 411] on img at bounding box center [48, 412] width 15 height 15
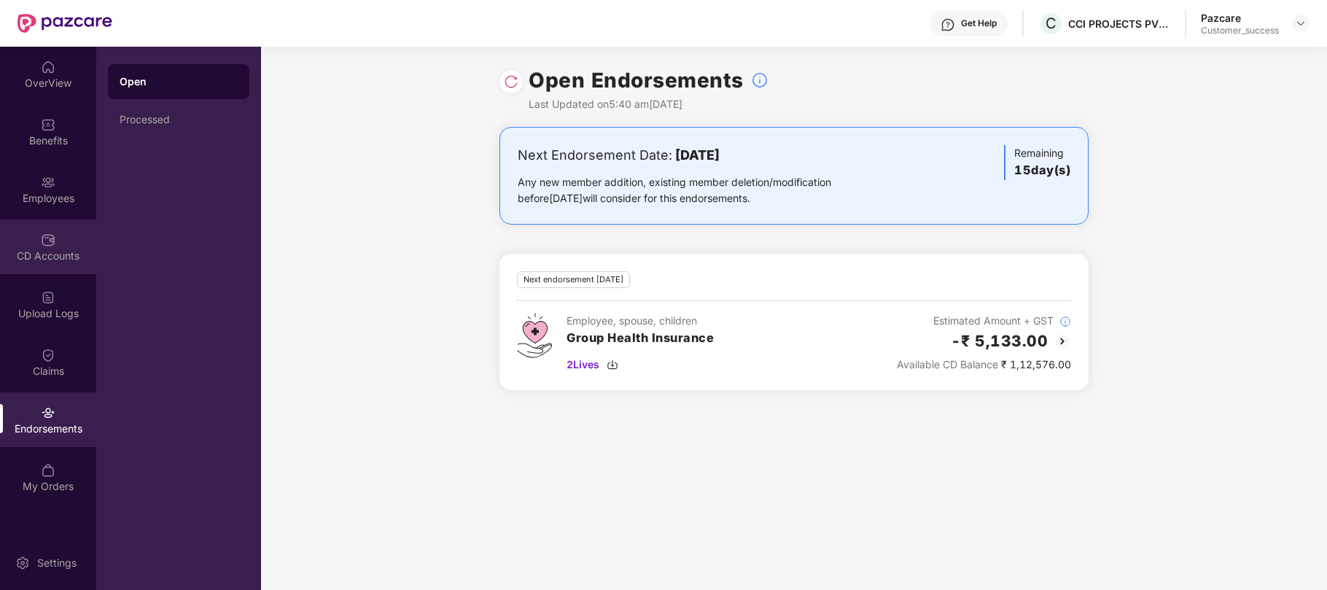
click at [36, 262] on div "CD Accounts" at bounding box center [48, 256] width 96 height 15
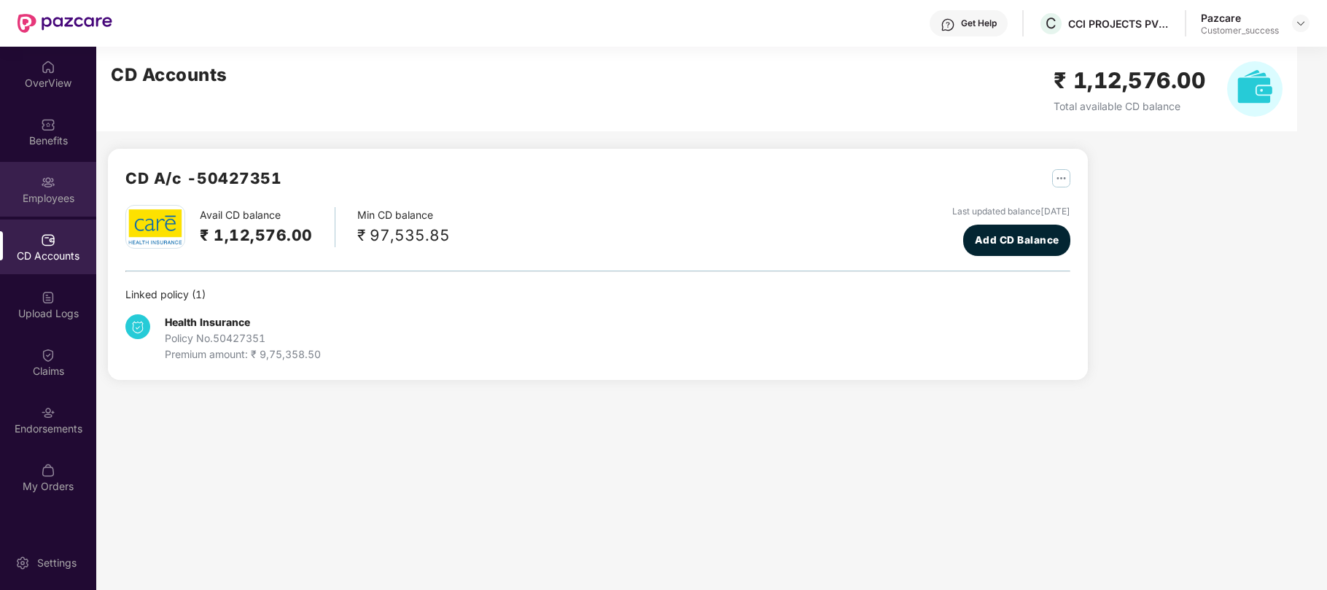
click at [51, 199] on div "Employees" at bounding box center [48, 198] width 96 height 15
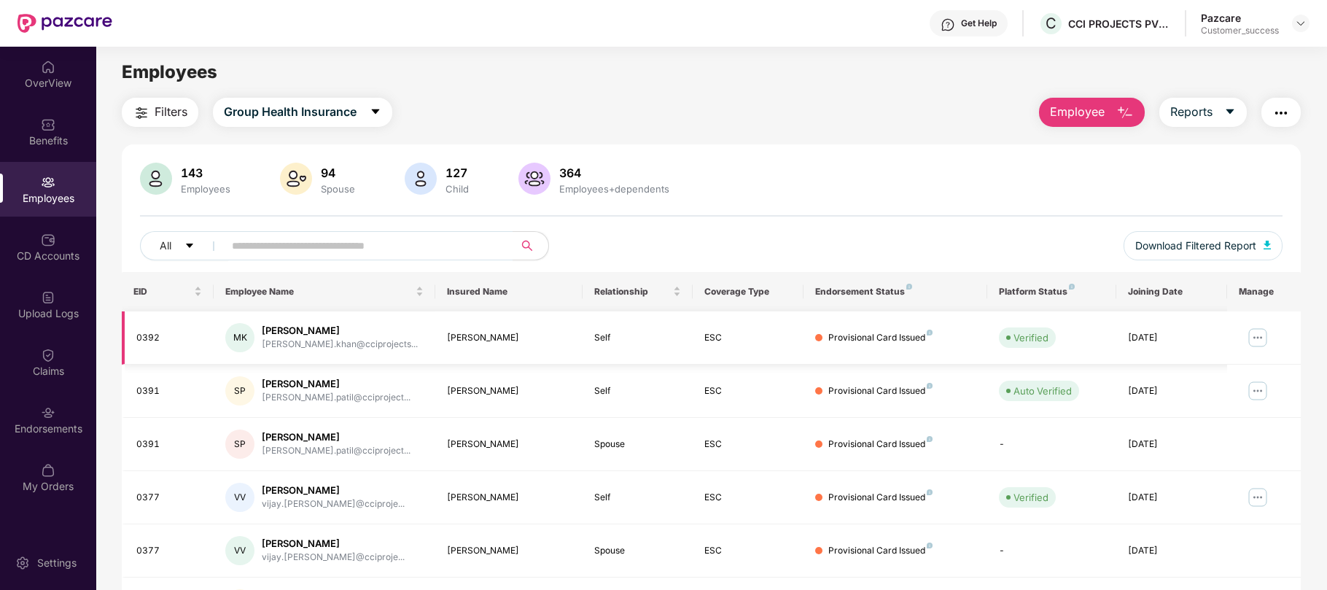
click at [1251, 337] on img at bounding box center [1257, 337] width 23 height 23
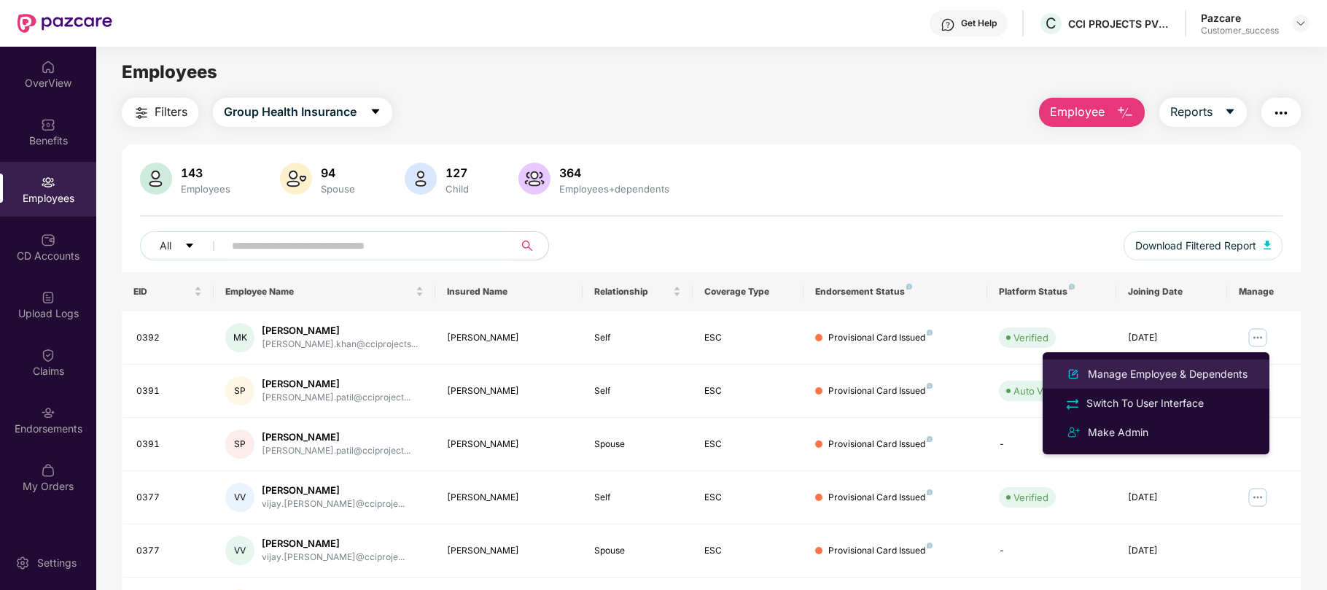
click at [1152, 379] on div "Manage Employee & Dependents" at bounding box center [1167, 374] width 165 height 16
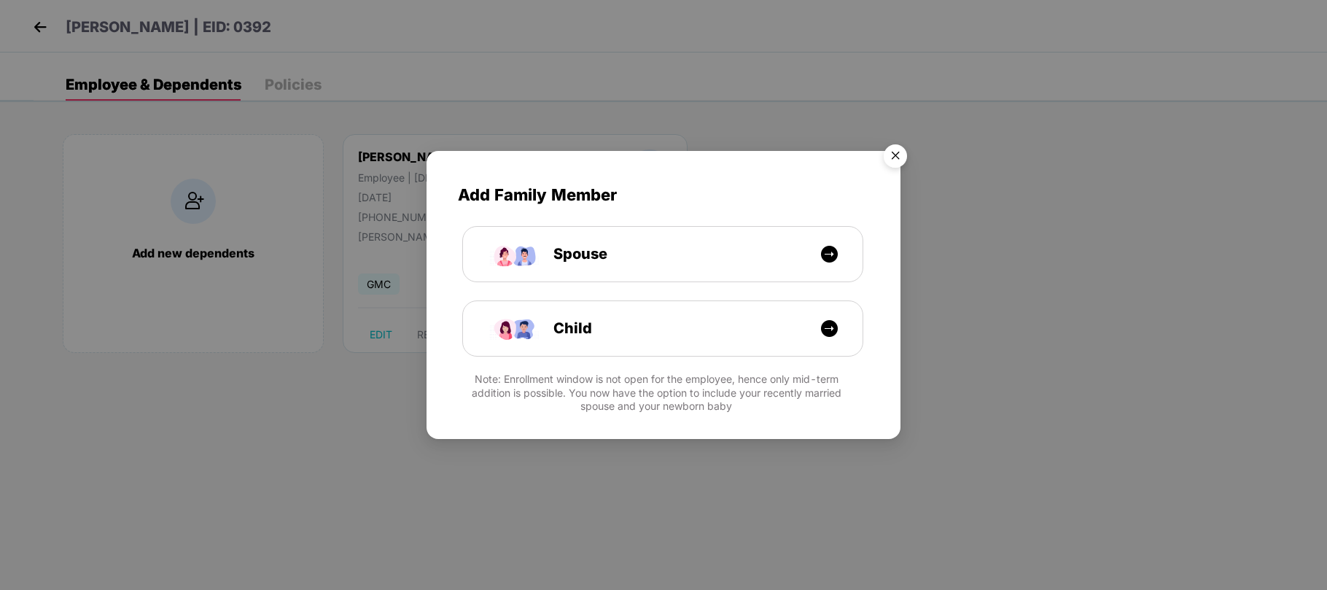
click at [891, 158] on img "Close" at bounding box center [895, 158] width 41 height 41
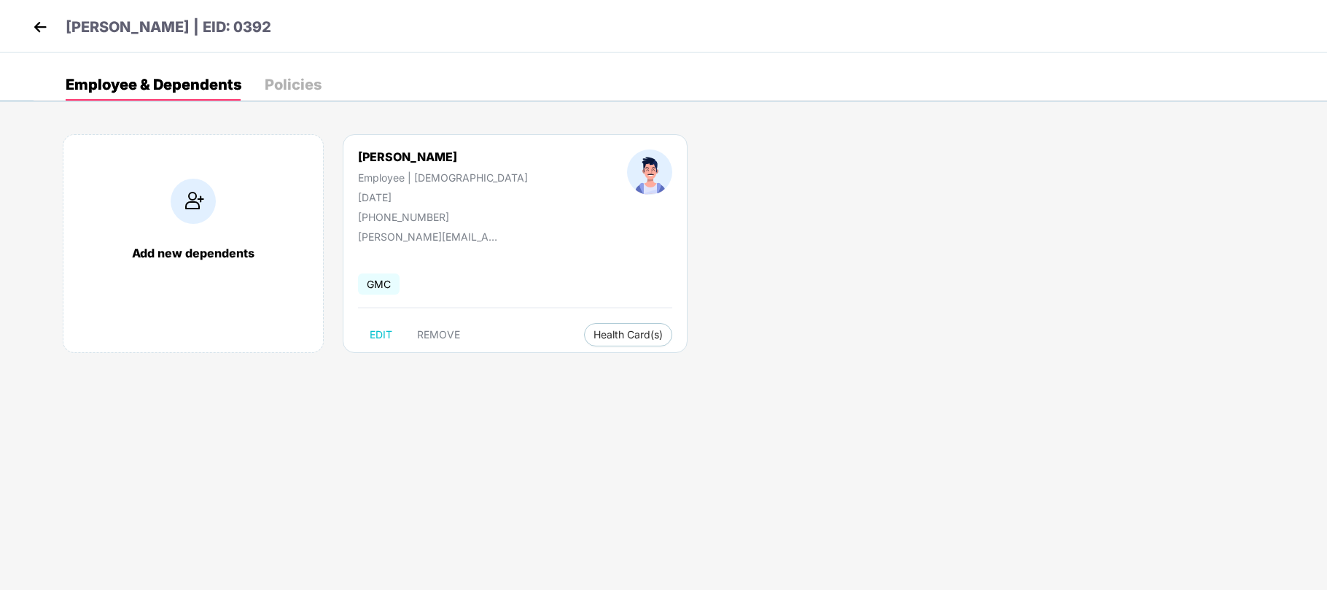
click at [38, 23] on img at bounding box center [40, 27] width 22 height 22
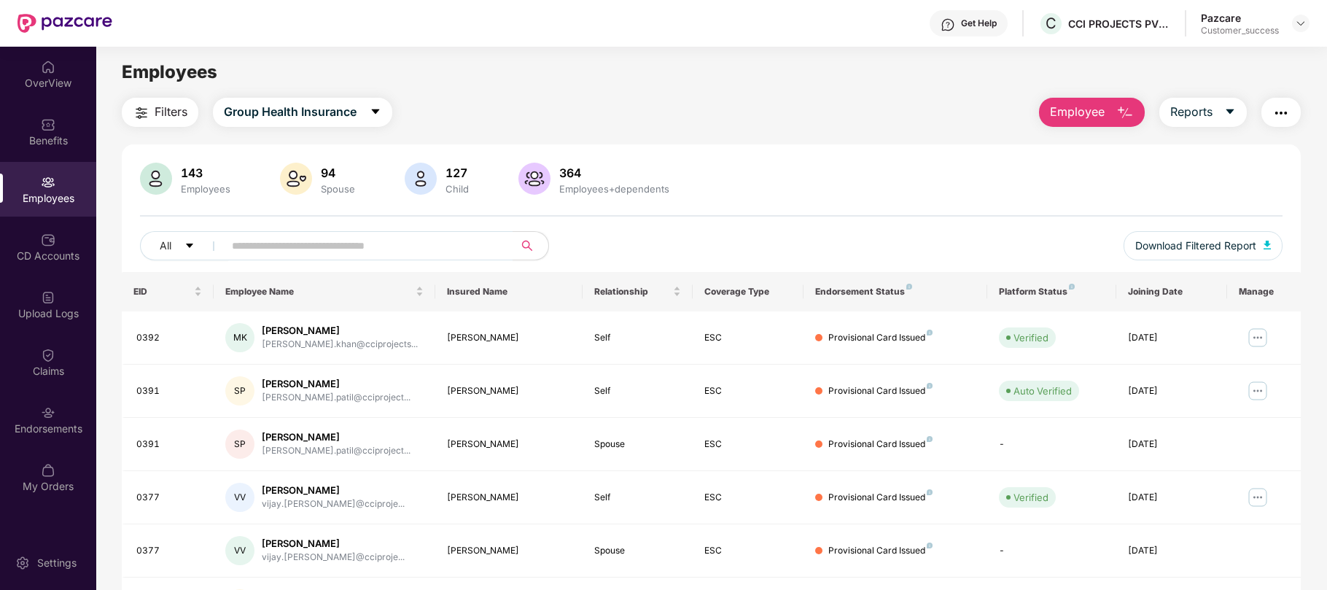
click at [1309, 27] on header "Get Help C CCI PROJECTS PVT LTD Pazcare Customer_success" at bounding box center [663, 23] width 1327 height 47
click at [1301, 24] on img at bounding box center [1300, 23] width 12 height 12
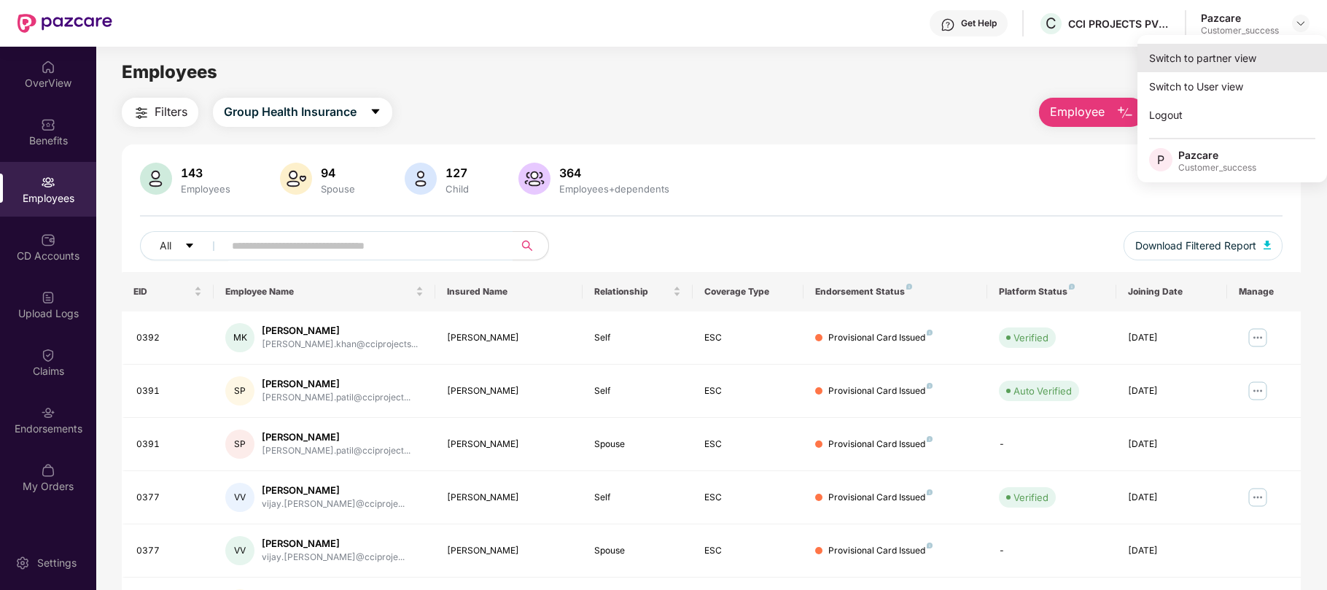
click at [1214, 65] on div "Switch to partner view" at bounding box center [1232, 58] width 190 height 28
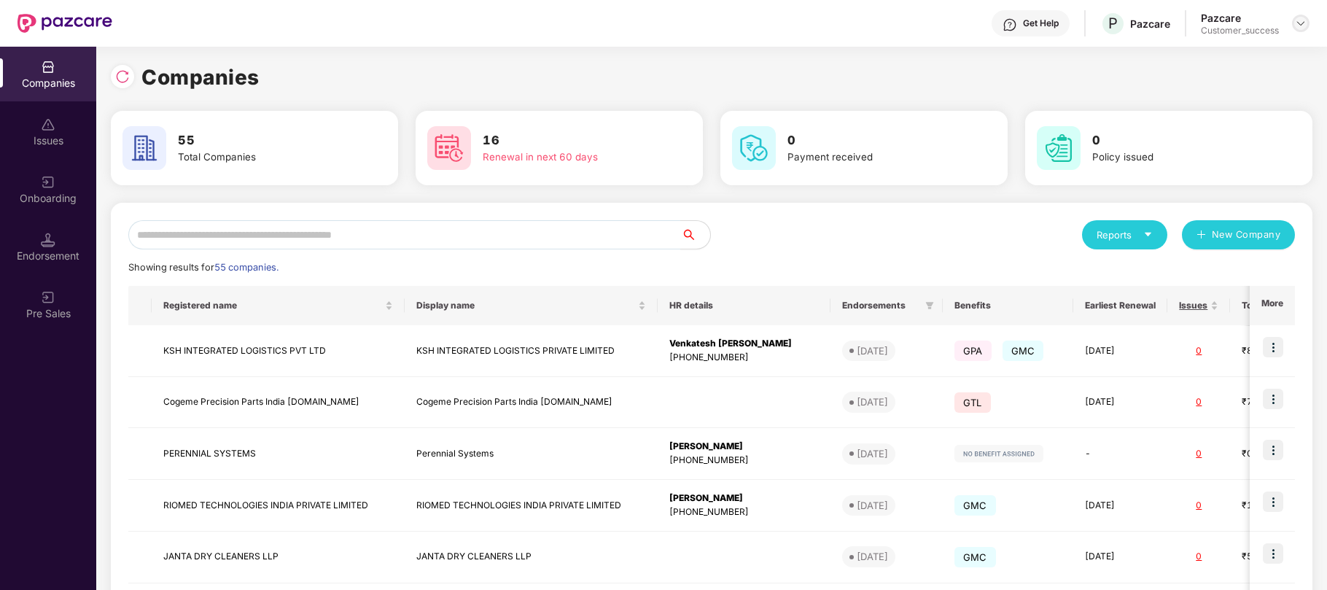
click at [1307, 21] on div at bounding box center [1300, 23] width 17 height 17
click at [444, 56] on div "Companies 55 Total Companies 16 Renewal in next 60 days 0 Payment received 0 Po…" at bounding box center [711, 484] width 1201 height 875
click at [321, 231] on input "text" at bounding box center [404, 234] width 552 height 29
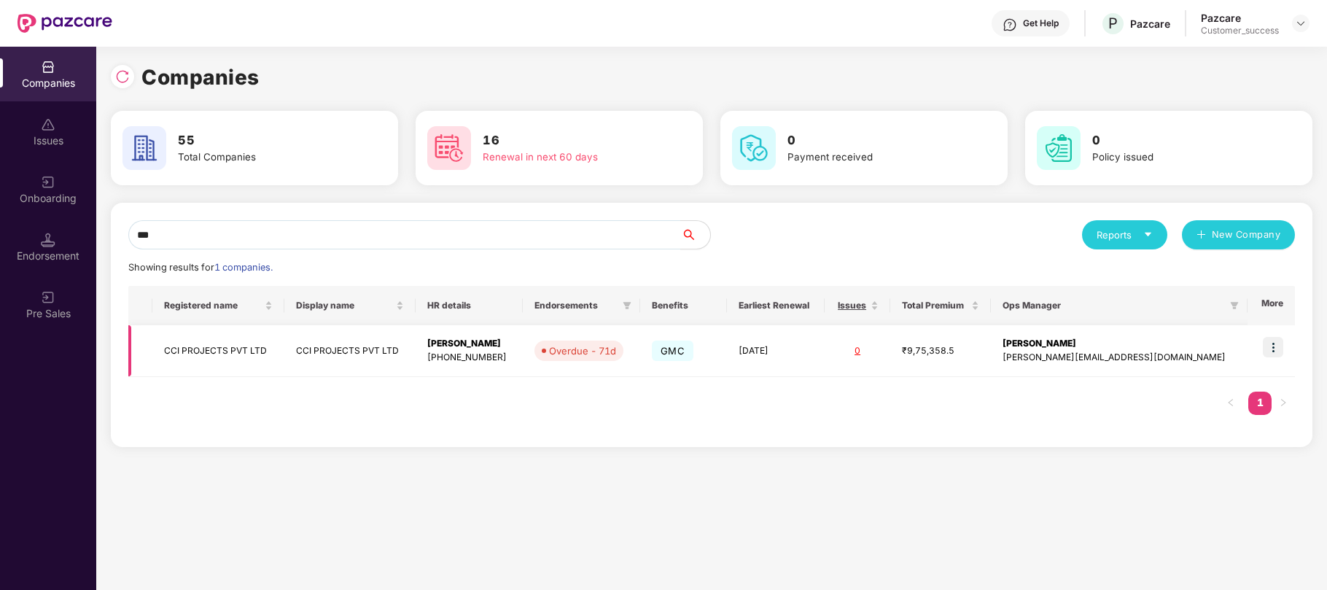
type input "***"
click at [1272, 350] on img at bounding box center [1272, 347] width 20 height 20
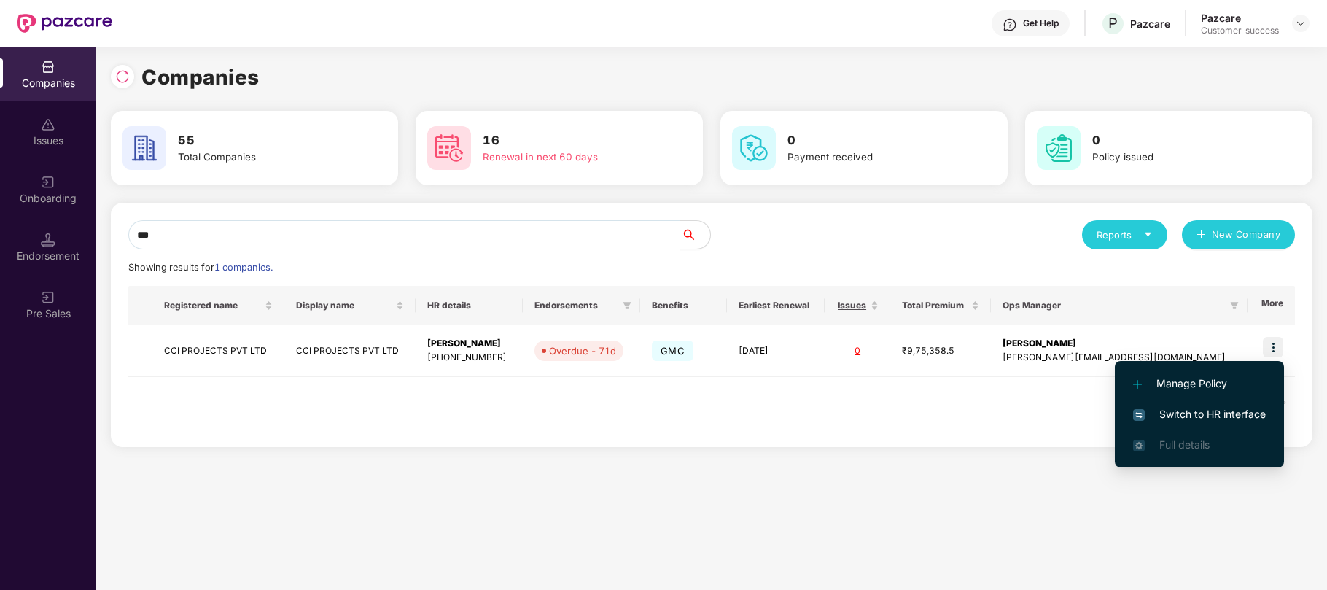
click at [1168, 415] on span "Switch to HR interface" at bounding box center [1199, 414] width 133 height 16
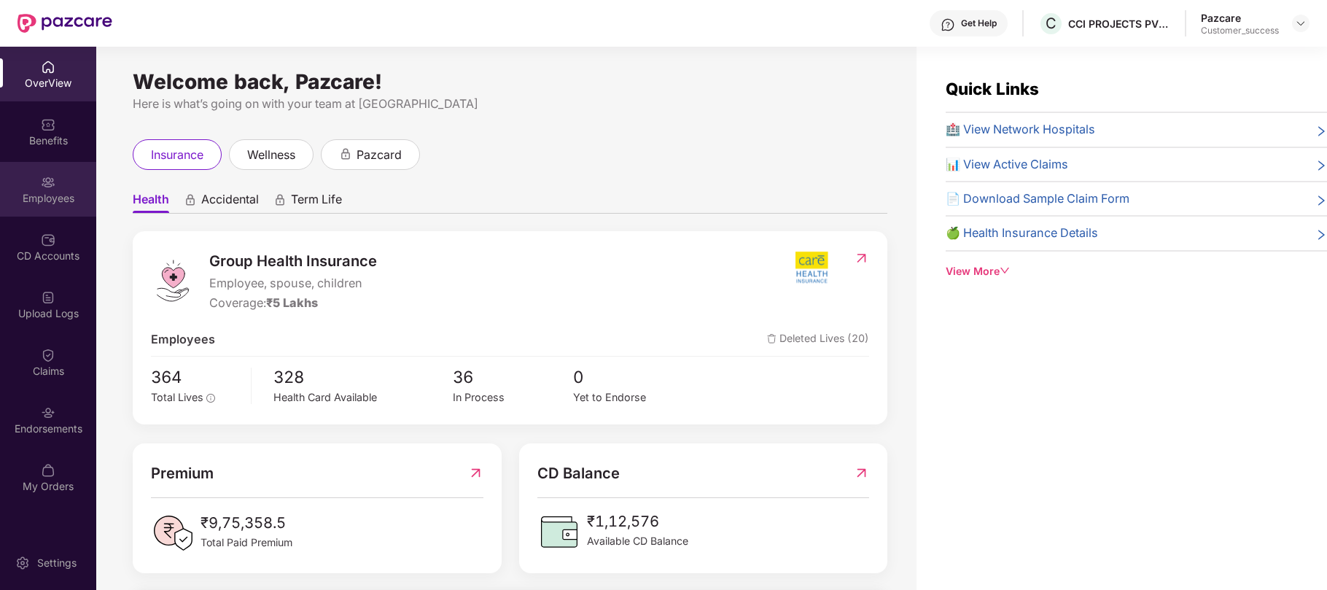
click at [42, 185] on img at bounding box center [48, 182] width 15 height 15
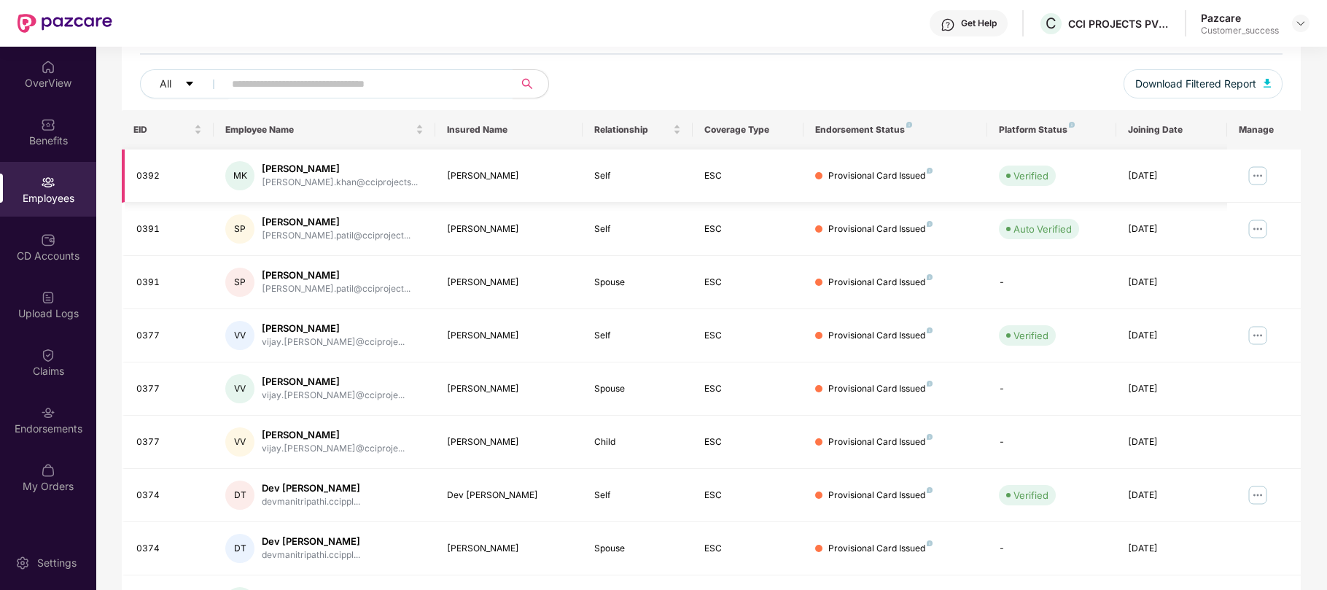
scroll to position [309, 0]
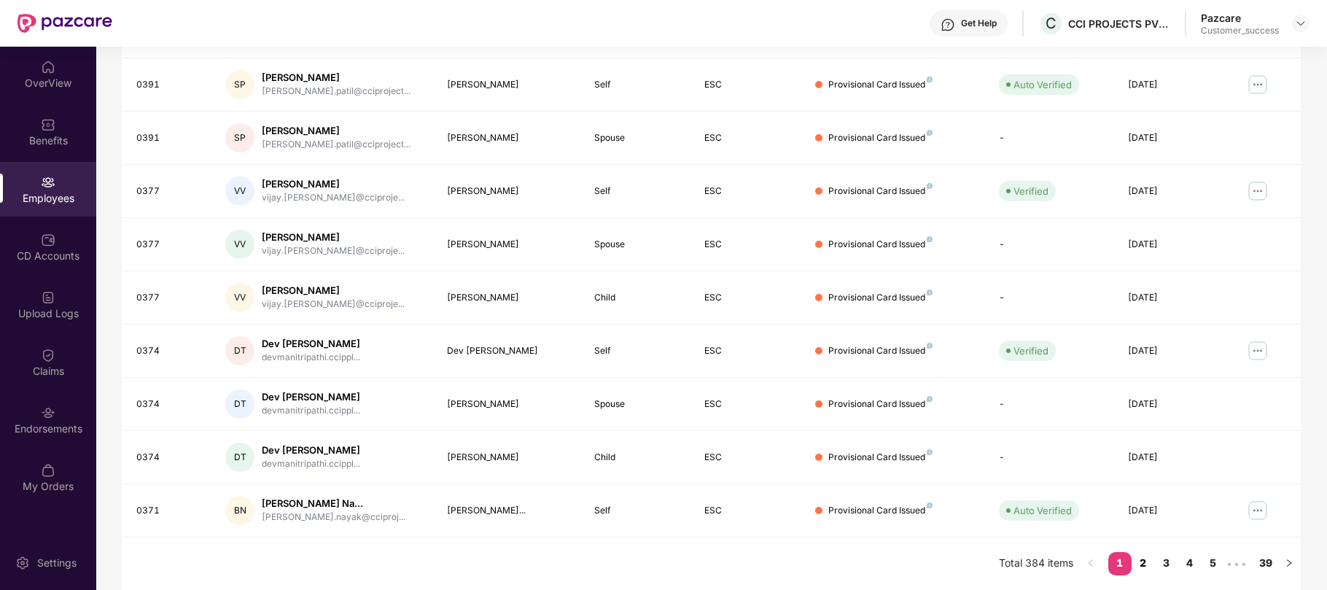
click at [1146, 558] on link "2" at bounding box center [1142, 563] width 23 height 22
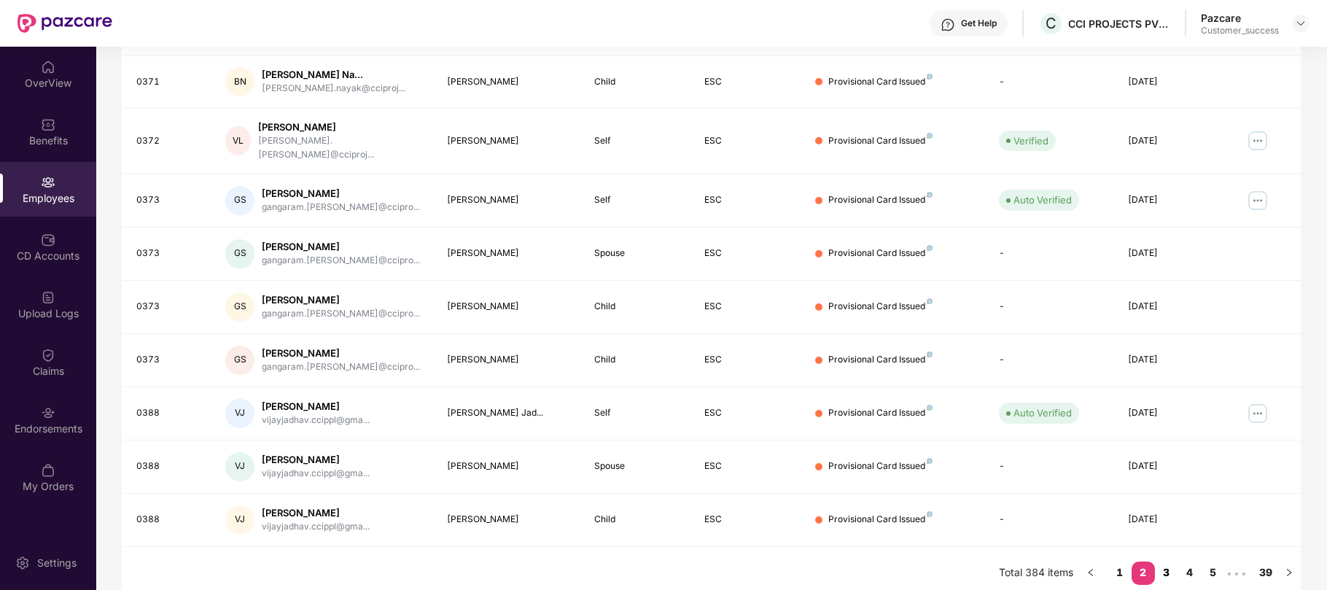
click at [1169, 561] on link "3" at bounding box center [1166, 572] width 23 height 22
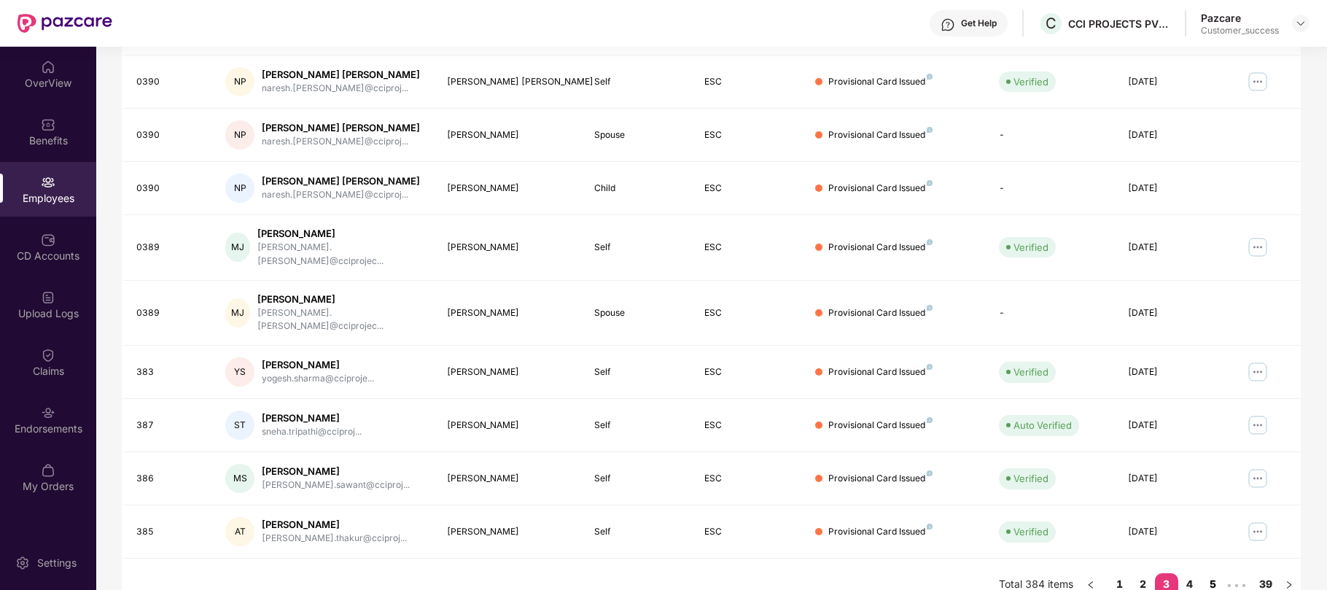
click at [1205, 573] on link "5" at bounding box center [1212, 584] width 23 height 22
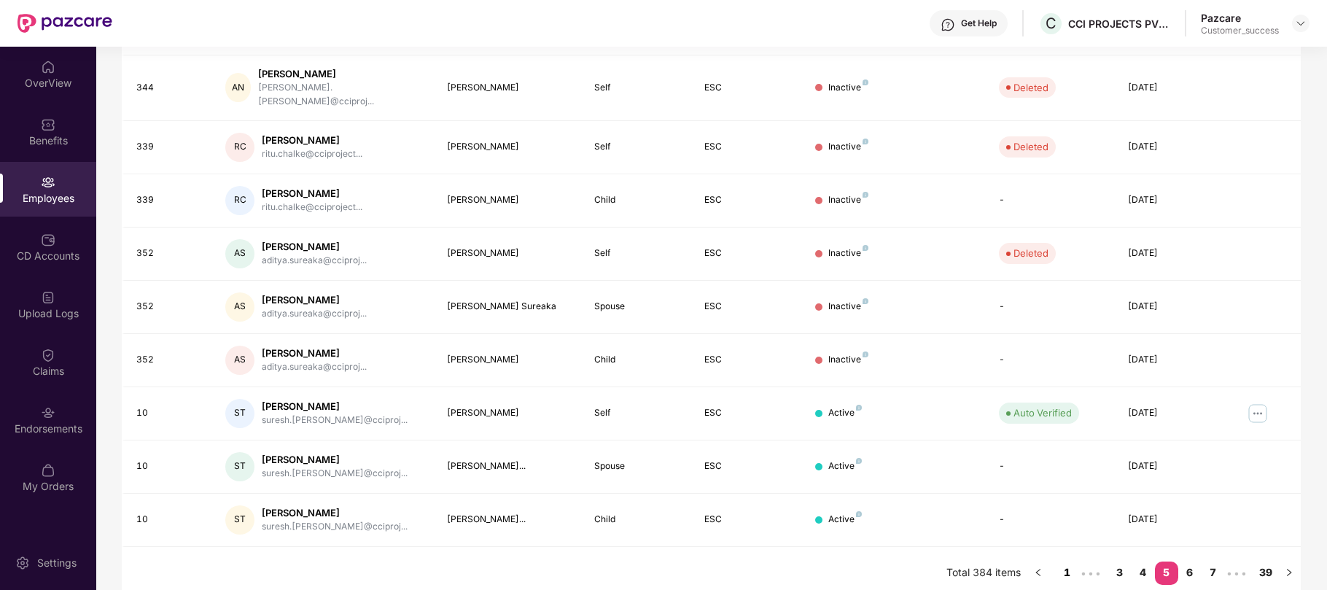
click at [1067, 561] on link "1" at bounding box center [1066, 572] width 23 height 22
